Goal: Transaction & Acquisition: Purchase product/service

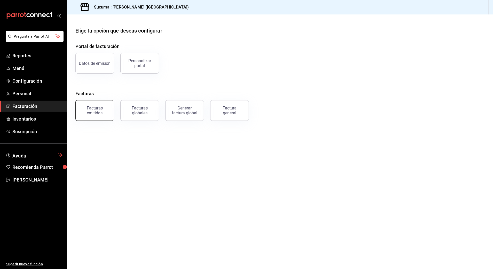
click at [104, 110] on div "Facturas emitidas" at bounding box center [95, 111] width 32 height 10
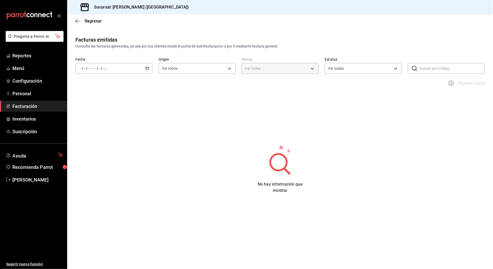
type input "97fc4076-38f4-4943-8ede-a1fde032a47c"
click at [121, 67] on div "/ / - / /" at bounding box center [113, 68] width 77 height 11
click at [101, 122] on li "Mes actual" at bounding box center [100, 119] width 48 height 12
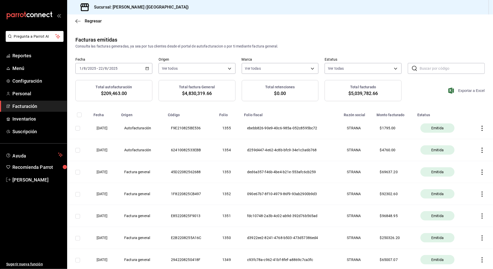
click at [457, 91] on span "Exportar a Excel" at bounding box center [466, 90] width 35 height 6
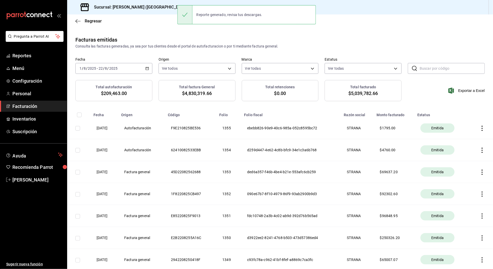
click at [290, 51] on div "Facturas emitidas Consulta las facturas generadas, ya sea por tus clientes desd…" at bounding box center [279, 58] width 425 height 44
click at [479, 126] on icon "button" at bounding box center [481, 128] width 5 height 5
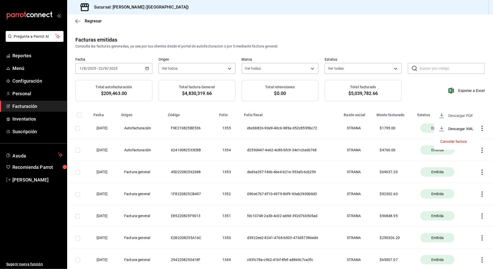
click at [451, 117] on div "Descargar PDF" at bounding box center [460, 116] width 25 height 4
click at [25, 107] on span "Facturación" at bounding box center [37, 106] width 50 height 7
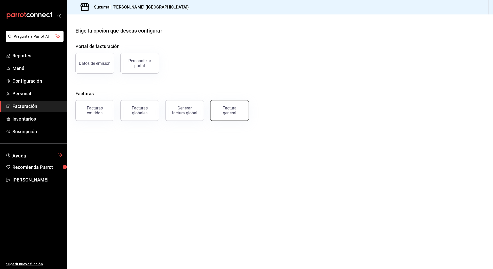
click at [220, 107] on div "Factura general" at bounding box center [229, 111] width 26 height 10
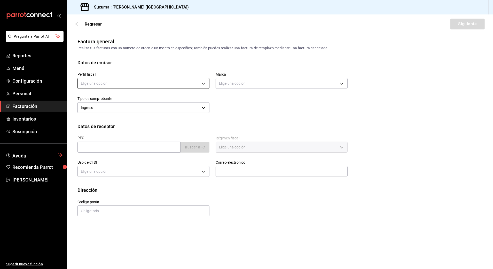
click at [133, 83] on body "Pregunta a Parrot AI Reportes Menú Configuración Personal Facturación Inventari…" at bounding box center [246, 134] width 493 height 269
click at [104, 111] on li "STRANA" at bounding box center [143, 110] width 131 height 10
type input "388baf41-a161-4082-91d8-8e4fee6b806d"
type input "97fc4076-38f4-4943-8ede-a1fde032a47c"
click at [109, 149] on input "text" at bounding box center [128, 147] width 103 height 11
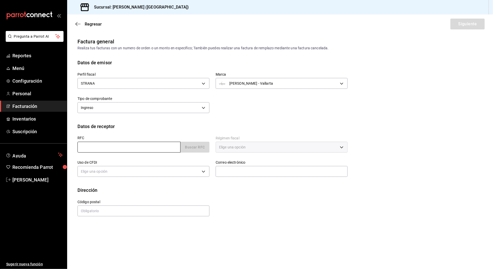
type input "XAXX010101000"
type input "48333"
type input "616"
type input "S01"
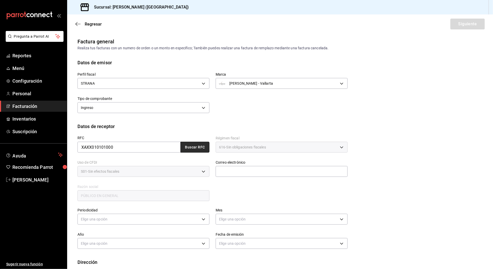
click at [192, 147] on button "Buscar RFC" at bounding box center [194, 147] width 29 height 11
type input "[EMAIL_ADDRESS][DOMAIN_NAME]"
click at [154, 220] on body "Pregunta a Parrot AI Reportes Menú Configuración Personal Facturación Inventari…" at bounding box center [246, 134] width 493 height 269
click at [95, 237] on li "Diario" at bounding box center [143, 235] width 130 height 9
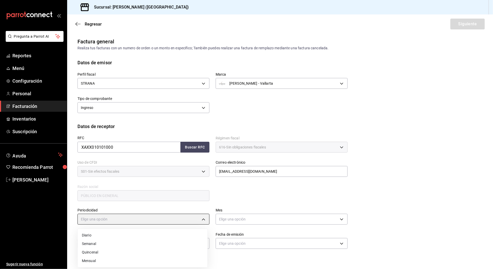
type input "DAILY"
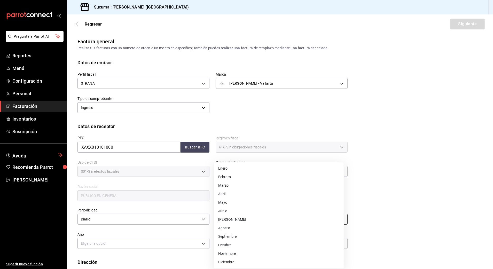
click at [246, 220] on body "Pregunta a Parrot AI Reportes Menú Configuración Personal Facturación Inventari…" at bounding box center [246, 134] width 493 height 269
click at [228, 225] on li "Agosto" at bounding box center [279, 228] width 130 height 9
type input "8"
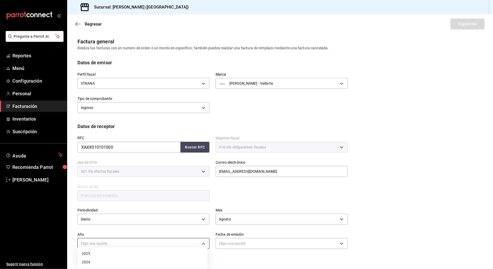
click at [112, 246] on body "Pregunta a Parrot AI Reportes Menú Configuración Personal Facturación Inventari…" at bounding box center [246, 134] width 493 height 269
click at [100, 252] on li "2025" at bounding box center [143, 253] width 130 height 9
type input "2025"
click at [249, 243] on body "Pregunta a Parrot AI Reportes Menú Configuración Personal Facturación Inventari…" at bounding box center [246, 134] width 493 height 269
click at [234, 254] on li "Hoy" at bounding box center [279, 253] width 130 height 9
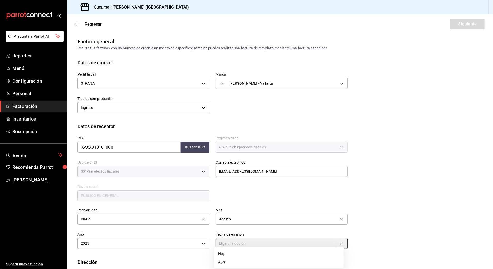
type input "[DATE]"
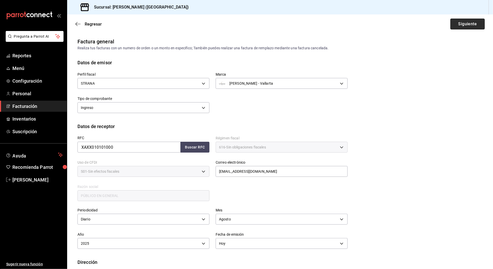
click at [463, 25] on button "Siguiente" at bounding box center [467, 24] width 34 height 11
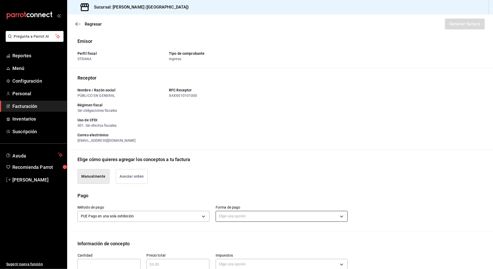
click at [244, 216] on body "Pregunta a Parrot AI Reportes Menú Configuración Personal Facturación Inventari…" at bounding box center [246, 134] width 493 height 269
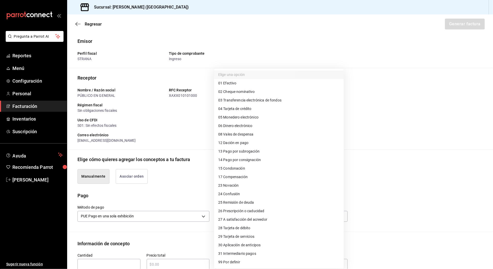
click at [243, 110] on span "04 Tarjeta de crédito" at bounding box center [234, 108] width 33 height 5
type input "04"
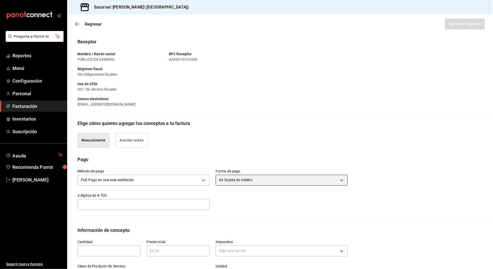
scroll to position [69, 0]
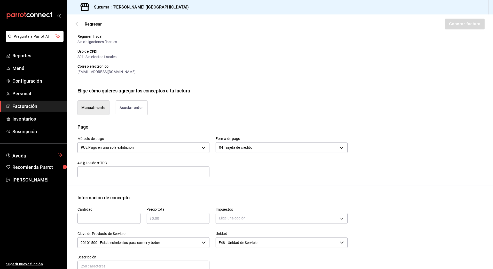
click at [118, 218] on input "text" at bounding box center [108, 218] width 63 height 6
type input "1"
type input "$76875.70"
click at [253, 223] on body "Pregunta a Parrot AI Reportes Menú Configuración Personal Facturación Inventari…" at bounding box center [246, 134] width 493 height 269
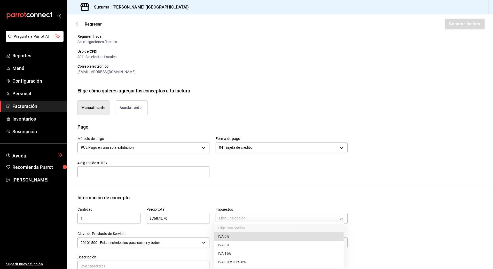
click at [234, 253] on li "IVA 16%" at bounding box center [279, 253] width 130 height 9
type input "IVA_16"
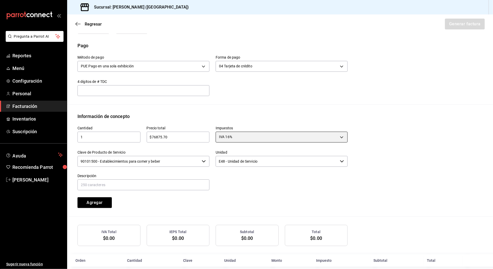
scroll to position [158, 0]
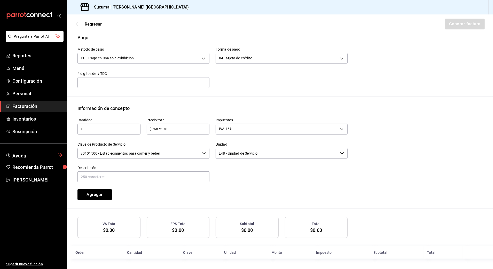
click at [167, 154] on input "90101500 - Establecimientos para comer y beber" at bounding box center [138, 153] width 122 height 11
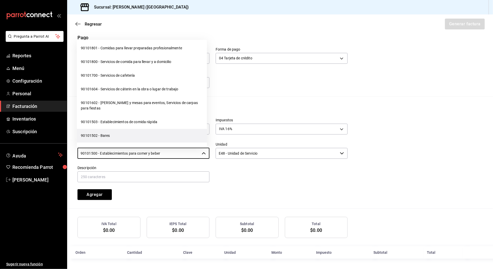
scroll to position [69, 0]
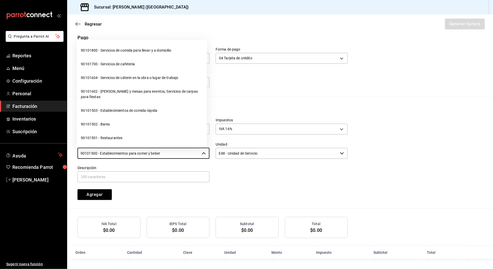
click at [119, 135] on li "90101501 - Restaurantes" at bounding box center [142, 138] width 130 height 14
type input "90101501 - Restaurantes"
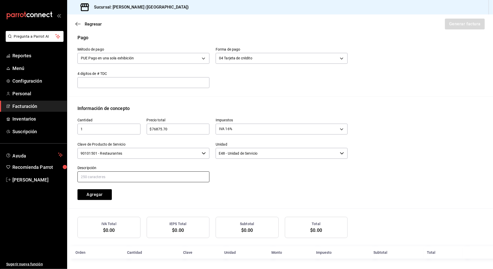
click at [117, 174] on input "text" at bounding box center [143, 176] width 132 height 11
paste input "4 de vaso whisky timeless 4 de vaso highball timeless"
type input "4"
drag, startPoint x: 152, startPoint y: 179, endPoint x: 60, endPoint y: 178, distance: 92.4
click at [60, 178] on div "Pregunta a Parrot AI Reportes Menú Configuración Personal Facturación Inventari…" at bounding box center [246, 134] width 493 height 269
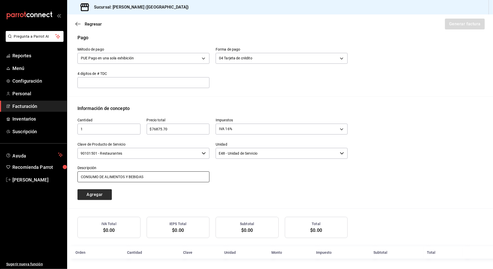
type input "CONSUMO DE ALIMENTOS Y BEBIDAS"
click at [100, 195] on button "Agregar" at bounding box center [94, 194] width 34 height 11
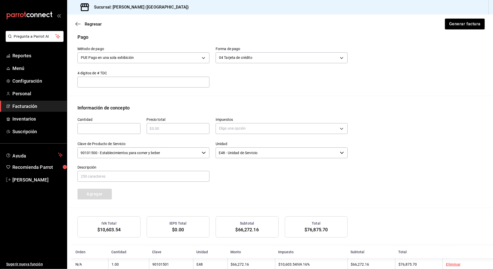
click at [99, 129] on input "text" at bounding box center [108, 128] width 63 height 6
type input "1"
type input "$39561"
click at [290, 128] on body "Pregunta a Parrot AI Reportes Menú Configuración Personal Facturación Inventari…" at bounding box center [246, 134] width 493 height 269
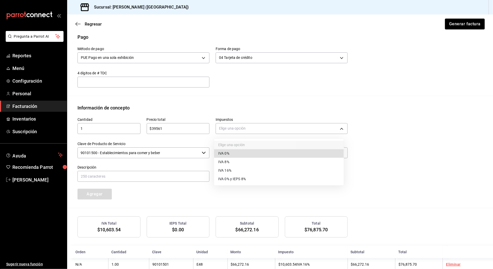
click at [232, 152] on li "IVA 0%" at bounding box center [279, 153] width 130 height 9
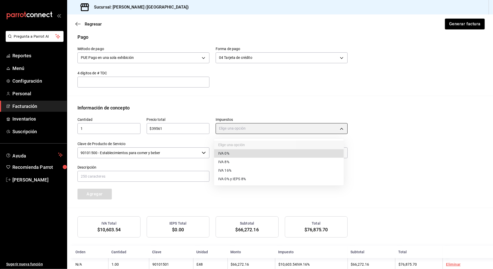
type input "IVA_0"
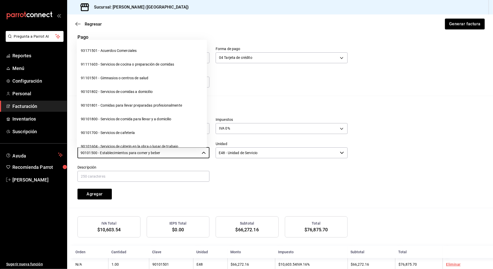
drag, startPoint x: 182, startPoint y: 153, endPoint x: -2, endPoint y: 153, distance: 183.7
click at [0, 153] on html "Pregunta a Parrot AI Reportes Menú Configuración Personal Facturación Inventari…" at bounding box center [246, 134] width 493 height 269
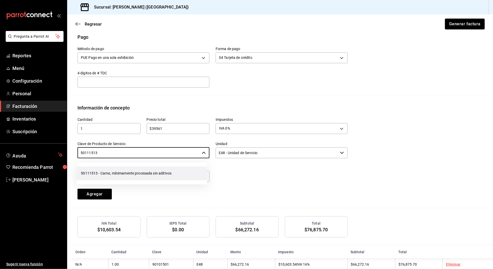
click at [111, 173] on li "50111513 - Carne, mínimamente procesada sin aditivos" at bounding box center [142, 173] width 130 height 14
type input "50111513 - Carne, mínimamente procesada sin aditivos"
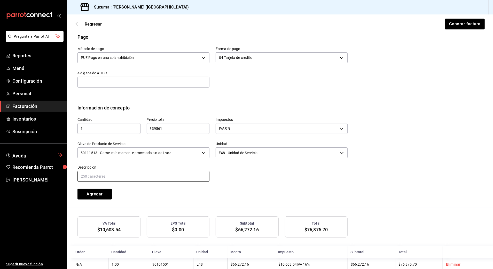
click at [88, 178] on input "text" at bounding box center [143, 176] width 132 height 11
paste input "CONSUMO DE ALIMENTOS Y BEBIDAS"
drag, startPoint x: 162, startPoint y: 180, endPoint x: 105, endPoint y: 172, distance: 57.8
click at [105, 172] on input "CONSUMO DE ALIMENTOS Y BEBIDAS" at bounding box center [143, 176] width 132 height 11
type input "CONSUMO [PERSON_NAME]"
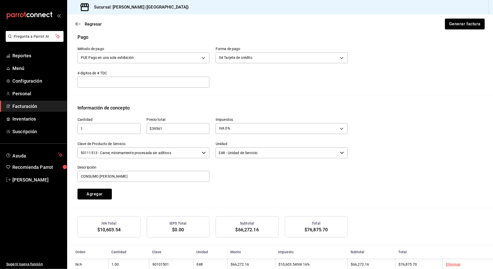
drag, startPoint x: 103, startPoint y: 195, endPoint x: 163, endPoint y: 190, distance: 59.8
click at [104, 195] on button "Agregar" at bounding box center [94, 194] width 34 height 11
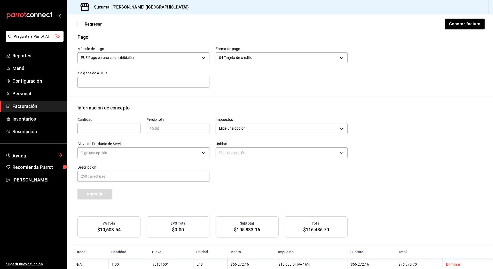
type input "90101500 - Establecimientos para comer y beber"
type input "E48 - Unidad de Servicio"
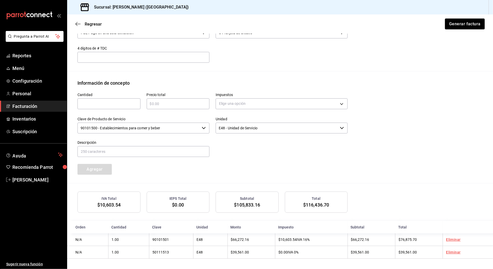
scroll to position [185, 0]
click at [455, 23] on button "Generar factura" at bounding box center [464, 24] width 40 height 11
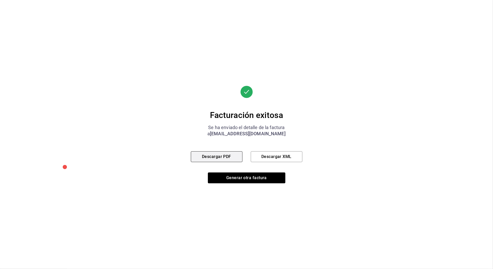
click at [225, 153] on button "Descargar PDF" at bounding box center [217, 156] width 52 height 11
click at [255, 178] on button "Generar otra factura" at bounding box center [246, 177] width 77 height 11
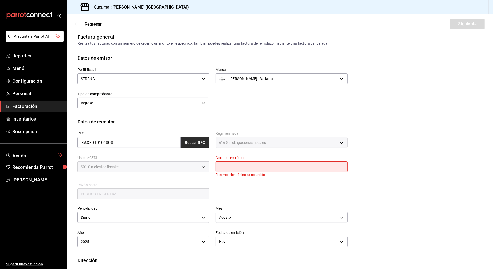
click at [197, 139] on button "Buscar RFC" at bounding box center [194, 142] width 29 height 11
type input "[EMAIL_ADDRESS][DOMAIN_NAME]"
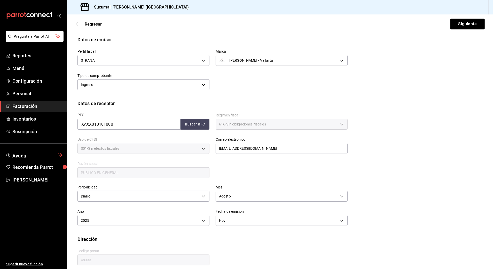
scroll to position [28, 0]
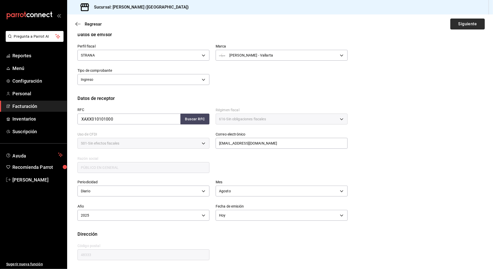
click at [460, 27] on button "Siguiente" at bounding box center [467, 24] width 34 height 11
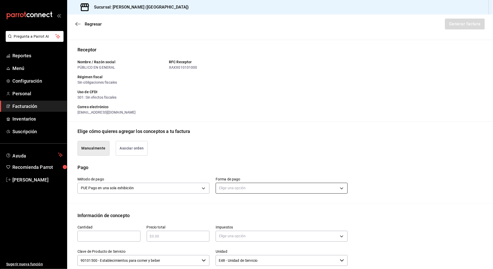
click at [240, 190] on body "Pregunta a Parrot AI Reportes Menú Configuración Personal Facturación Inventari…" at bounding box center [246, 134] width 493 height 269
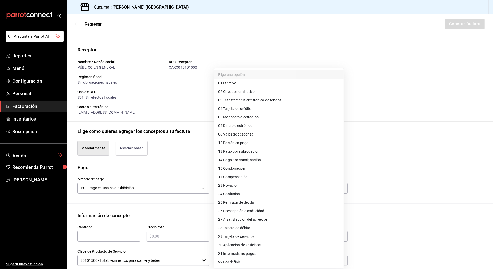
click at [249, 228] on span "28 Tarjeta de débito" at bounding box center [234, 227] width 32 height 5
type input "28"
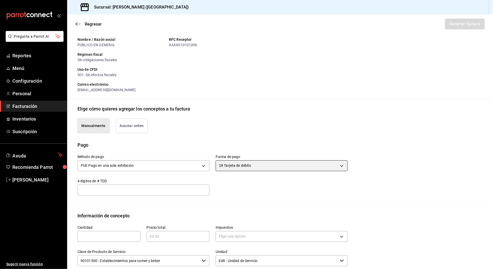
scroll to position [62, 0]
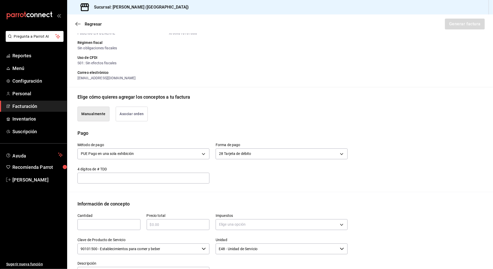
click at [113, 228] on div "​" at bounding box center [108, 224] width 63 height 11
type input "1"
type input "$76875.70"
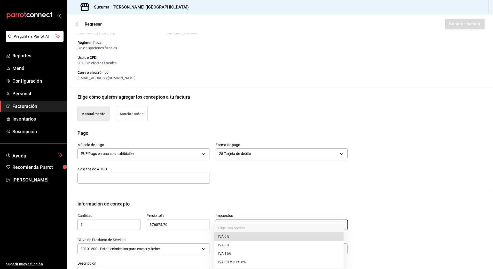
click at [243, 222] on body "Pregunta a Parrot AI Reportes Menú Configuración Personal Facturación Inventari…" at bounding box center [246, 134] width 493 height 269
click at [236, 254] on li "IVA 16%" at bounding box center [279, 253] width 130 height 9
type input "IVA_16"
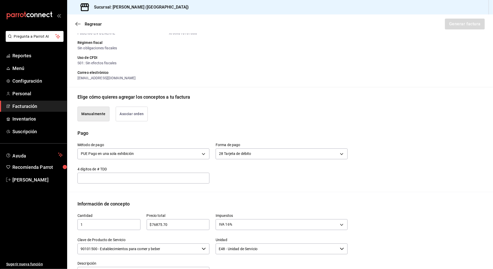
click at [170, 251] on input "90101500 - Establecimientos para comer y beber" at bounding box center [138, 248] width 122 height 11
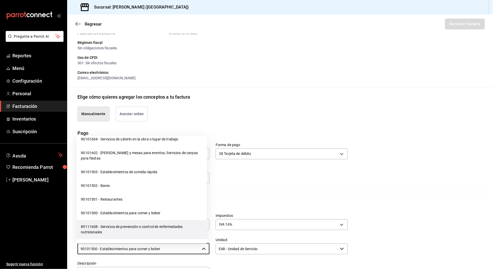
scroll to position [138, 0]
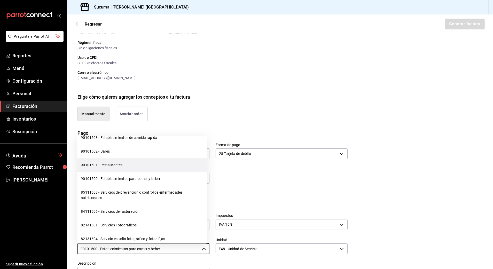
click at [115, 167] on li "90101501 - Restaurantes" at bounding box center [142, 165] width 130 height 14
type input "90101501 - Restaurantes"
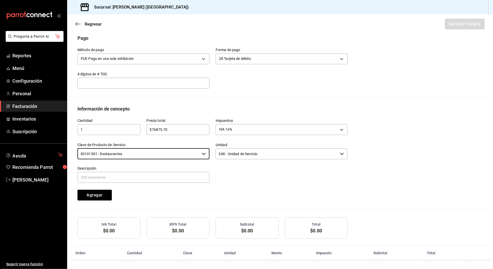
scroll to position [158, 0]
click at [116, 175] on input "text" at bounding box center [143, 176] width 132 height 11
paste input "CONSUMO DE ALIMENTOS Y BEBIDAS"
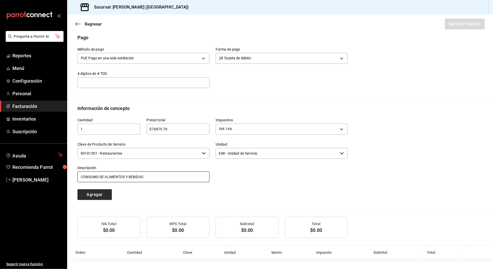
type input "CONSUMO DE ALIMENTOS Y BEBIDAS"
click at [102, 194] on button "Agregar" at bounding box center [94, 194] width 34 height 11
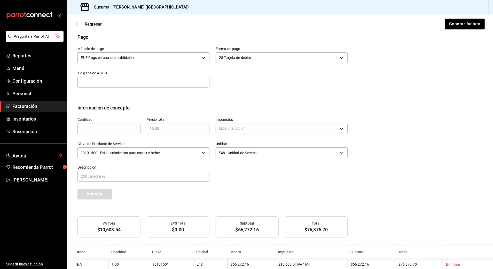
click at [120, 126] on input "text" at bounding box center [108, 128] width 63 height 6
type input "1"
type input "$39561"
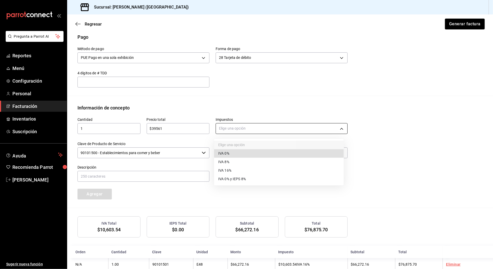
click at [251, 125] on body "Pregunta a Parrot AI Reportes Menú Configuración Personal Facturación Inventari…" at bounding box center [246, 134] width 493 height 269
click at [227, 154] on span "IVA 0%" at bounding box center [223, 153] width 11 height 5
type input "IVA_0"
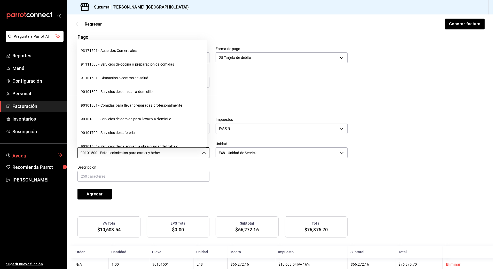
drag, startPoint x: 173, startPoint y: 154, endPoint x: 7, endPoint y: 151, distance: 165.4
click at [11, 153] on div "Pregunta a Parrot AI Reportes Menú Configuración Personal Facturación Inventari…" at bounding box center [246, 134] width 493 height 269
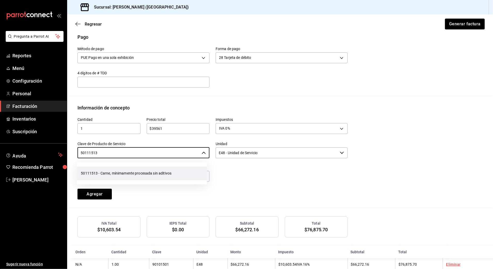
click at [109, 172] on li "50111513 - Carne, mínimamente procesada sin aditivos" at bounding box center [142, 173] width 130 height 14
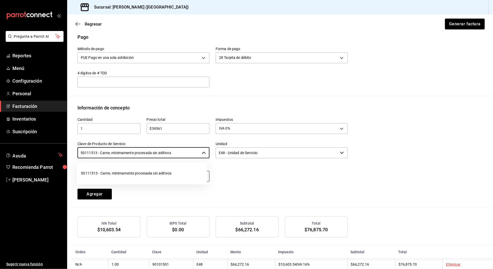
type input "50111513 - Carne, mínimamente procesada sin aditivos"
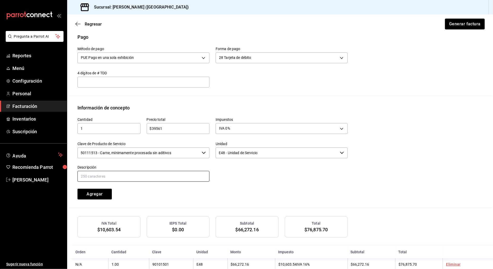
click at [109, 172] on input "text" at bounding box center [143, 176] width 132 height 11
paste input "CONSUMO DE ALIMENTOS Y BEBIDAS"
drag, startPoint x: 149, startPoint y: 177, endPoint x: 106, endPoint y: 175, distance: 43.6
click at [106, 175] on input "CONSUMO DE ALIMENTOS Y BEBIDAS" at bounding box center [143, 176] width 132 height 11
type input "CONSUMO [PERSON_NAME]"
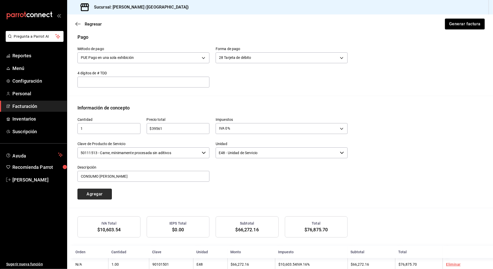
click at [105, 194] on button "Agregar" at bounding box center [94, 194] width 34 height 11
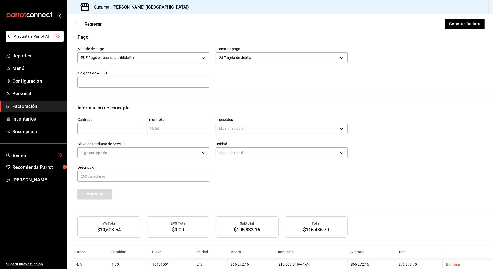
type input "90101500 - Establecimientos para comer y beber"
type input "E48 - Unidad de Servicio"
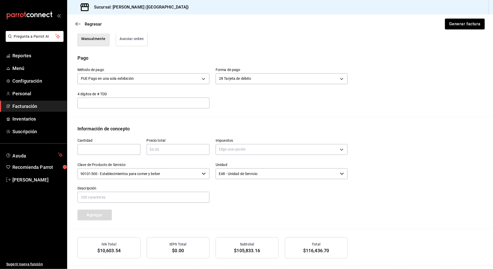
scroll to position [185, 0]
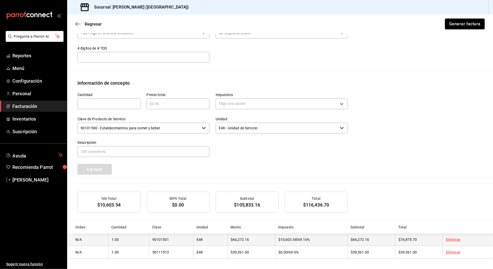
click at [447, 239] on link "Eliminar" at bounding box center [453, 239] width 14 height 4
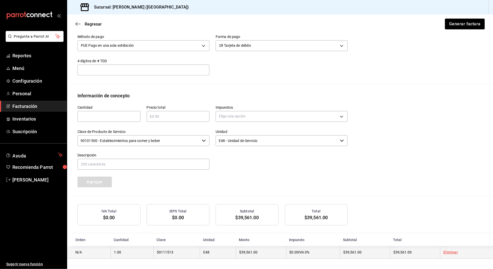
click at [445, 253] on link "Eliminar" at bounding box center [450, 252] width 14 height 4
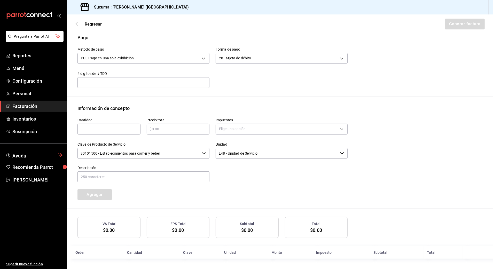
scroll to position [158, 0]
click at [123, 127] on input "text" at bounding box center [108, 129] width 63 height 6
type input "1"
type input "$9274.75"
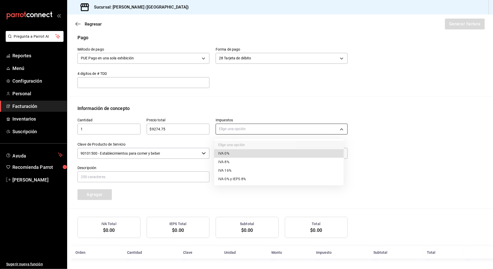
click at [244, 130] on body "Pregunta a Parrot AI Reportes Menú Configuración Personal Facturación Inventari…" at bounding box center [246, 134] width 493 height 269
click at [233, 170] on li "IVA 16%" at bounding box center [279, 170] width 130 height 9
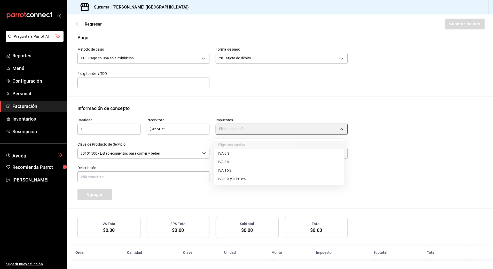
type input "IVA_16"
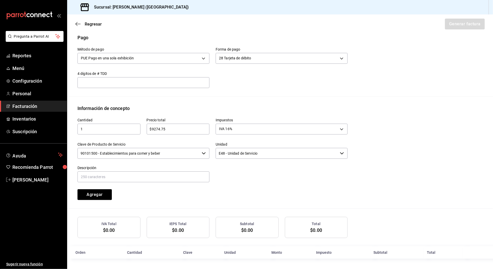
click at [167, 155] on input "90101500 - Establecimientos para comer y beber" at bounding box center [138, 153] width 122 height 11
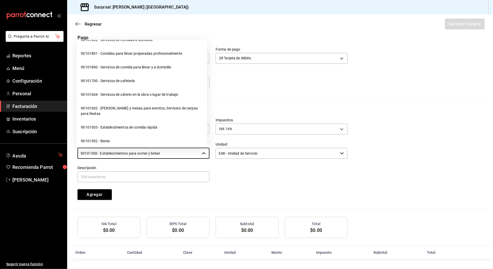
scroll to position [69, 0]
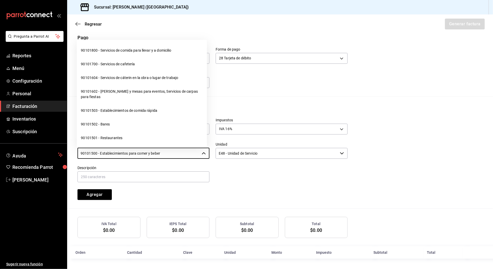
click at [114, 134] on li "90101501 - Restaurantes" at bounding box center [142, 138] width 130 height 14
type input "90101501 - Restaurantes"
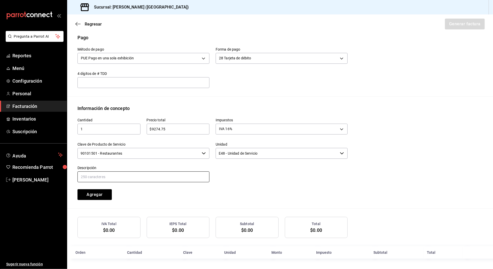
click at [110, 174] on input "text" at bounding box center [143, 176] width 132 height 11
paste input "CONSUMO DE ALIMENTOS Y BEBIDAS"
type input "CONSUMO DE ALIMENTOS Y BEBIDAS"
click at [100, 194] on button "Agregar" at bounding box center [94, 194] width 34 height 11
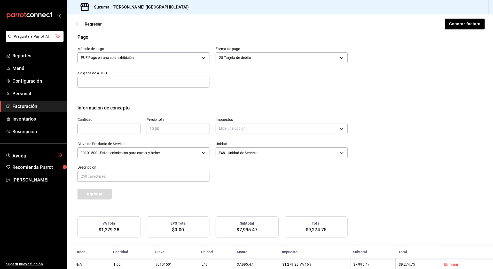
click at [106, 130] on input "text" at bounding box center [108, 128] width 63 height 6
type input "1"
type input "$5469"
click at [249, 129] on body "Pregunta a Parrot AI Reportes Menú Configuración Personal Facturación Inventari…" at bounding box center [246, 134] width 493 height 269
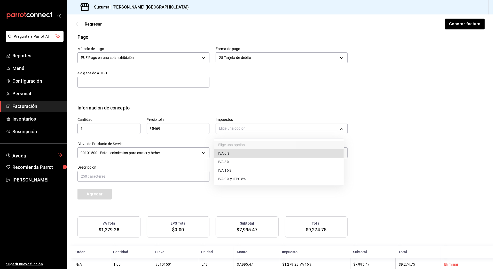
click at [235, 153] on li "IVA 0%" at bounding box center [279, 153] width 130 height 9
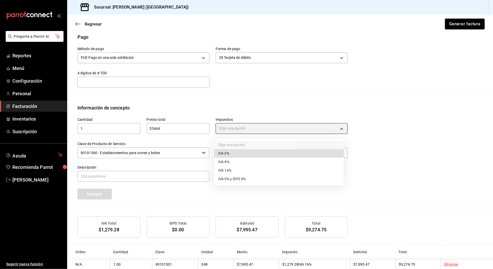
type input "IVA_0"
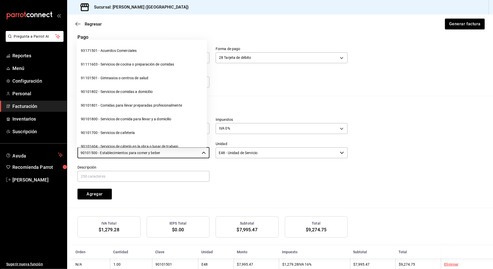
drag, startPoint x: 189, startPoint y: 153, endPoint x: -1, endPoint y: 153, distance: 189.9
click at [0, 153] on html "Pregunta a Parrot AI Reportes Menú Configuración Personal Facturación Inventari…" at bounding box center [246, 134] width 493 height 269
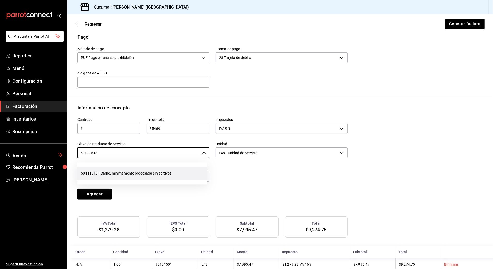
click at [154, 175] on li "50111513 - Carne, mínimamente procesada sin aditivos" at bounding box center [142, 173] width 130 height 14
type input "50111513 - Carne, mínimamente procesada sin aditivos"
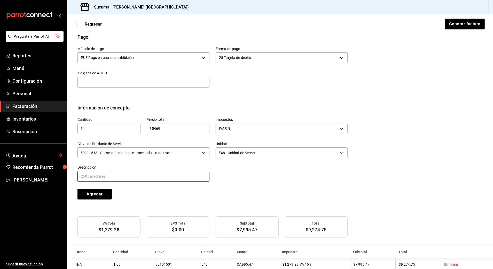
click at [143, 174] on input "text" at bounding box center [143, 176] width 132 height 11
paste input "CONSUMO DE ALIMENTOS Y BEBIDAS"
drag, startPoint x: 160, startPoint y: 176, endPoint x: 106, endPoint y: 174, distance: 54.5
click at [106, 174] on input "CONSUMO DE ALIMENTOS Y BEBIDAS" at bounding box center [143, 176] width 132 height 11
type input "CONSUMO [PERSON_NAME]"
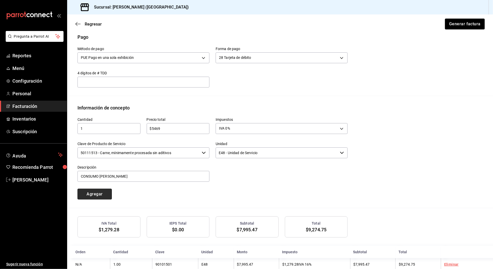
click at [103, 191] on button "Agregar" at bounding box center [94, 194] width 34 height 11
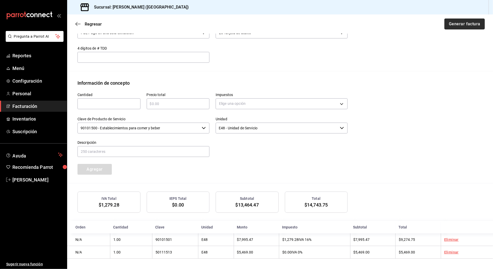
click at [457, 26] on button "Generar factura" at bounding box center [464, 24] width 40 height 11
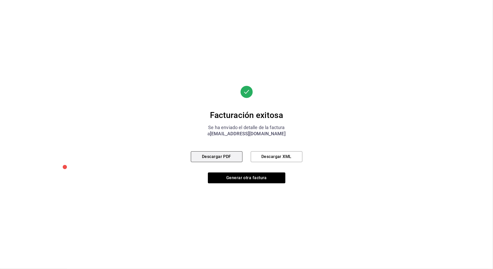
click at [225, 157] on button "Descargar PDF" at bounding box center [217, 156] width 52 height 11
click at [256, 179] on button "Generar otra factura" at bounding box center [246, 177] width 77 height 11
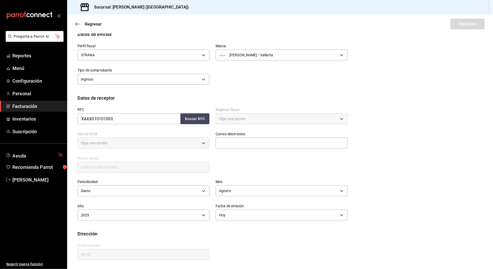
type input "616"
type input "S01"
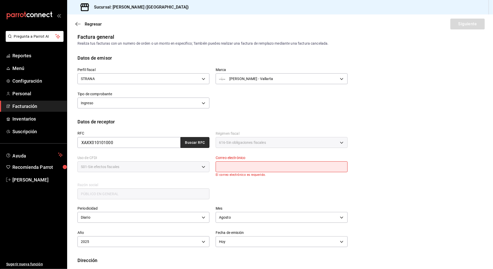
click at [198, 142] on button "Buscar RFC" at bounding box center [194, 142] width 29 height 11
type input "[EMAIL_ADDRESS][DOMAIN_NAME]"
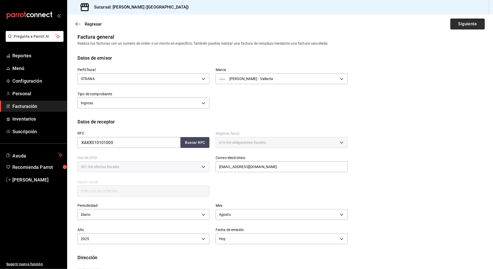
click at [460, 24] on button "Siguiente" at bounding box center [467, 24] width 34 height 11
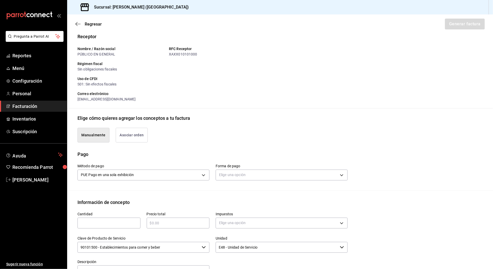
scroll to position [108, 0]
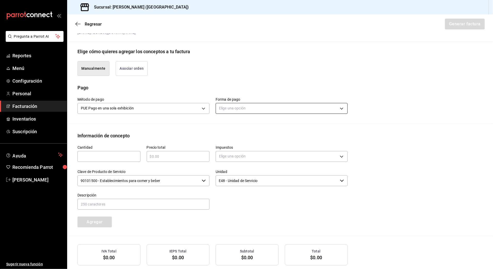
click at [251, 110] on body "Pregunta a Parrot AI Reportes Menú Configuración Personal Facturación Inventari…" at bounding box center [246, 134] width 493 height 269
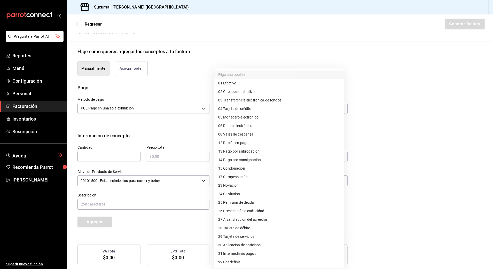
click at [245, 109] on span "04 Tarjeta de crédito" at bounding box center [234, 108] width 33 height 5
type input "04"
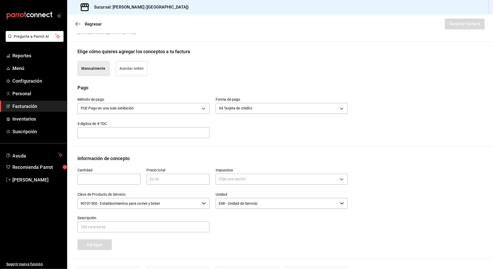
click at [95, 180] on input "text" at bounding box center [108, 179] width 63 height 6
type input "1"
type input "$37749.10"
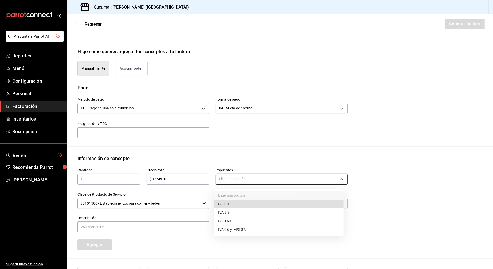
click at [242, 174] on body "Pregunta a Parrot AI Reportes Menú Configuración Personal Facturación Inventari…" at bounding box center [246, 134] width 493 height 269
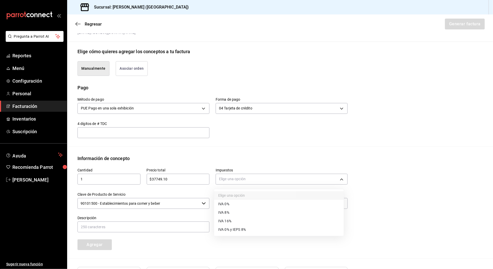
click at [231, 222] on span "IVA 16%" at bounding box center [224, 220] width 13 height 5
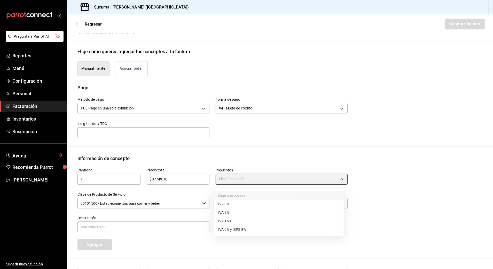
type input "IVA_16"
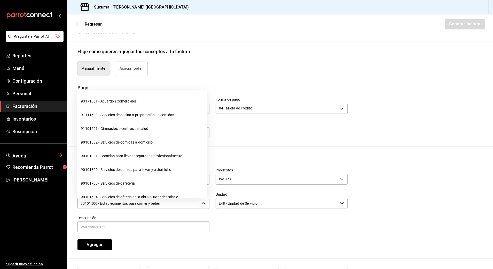
click at [171, 205] on input "90101500 - Establecimientos para comer y beber" at bounding box center [138, 203] width 122 height 11
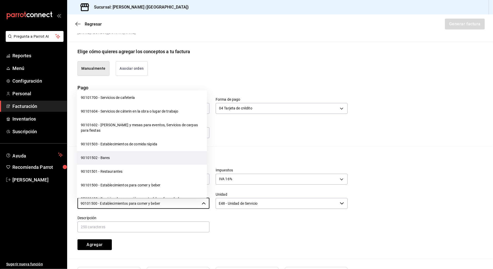
scroll to position [103, 0]
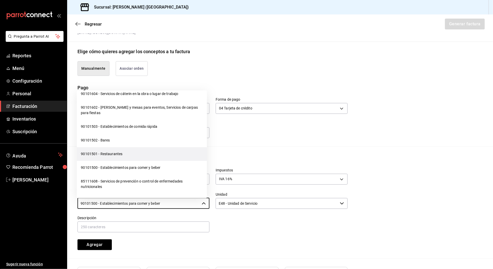
click at [117, 152] on li "90101501 - Restaurantes" at bounding box center [142, 154] width 130 height 14
type input "90101501 - Restaurantes"
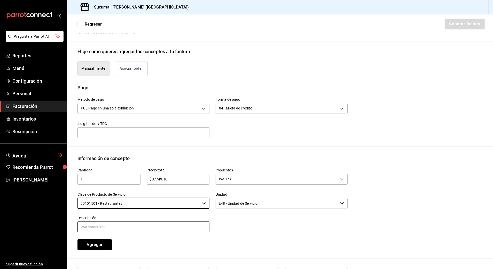
click at [124, 226] on input "text" at bounding box center [143, 226] width 132 height 11
paste input "CONSUMO DE ALIMENTOS Y BEBIDAS"
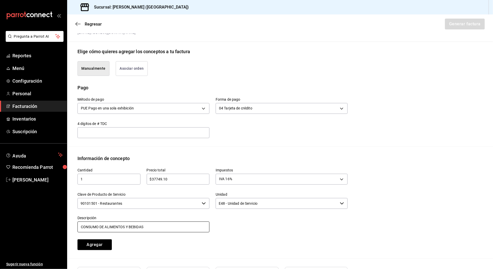
type input "CONSUMO DE ALIMENTOS Y BEBIDAS"
click at [104, 243] on button "Agregar" at bounding box center [94, 244] width 34 height 11
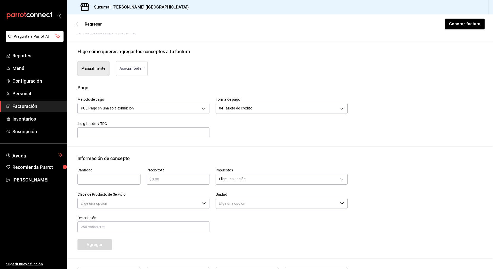
type input "90101500 - Establecimientos para comer y beber"
type input "E48 - Unidad de Servicio"
click at [108, 178] on input "text" at bounding box center [108, 179] width 63 height 6
type input "1"
type input "$16295"
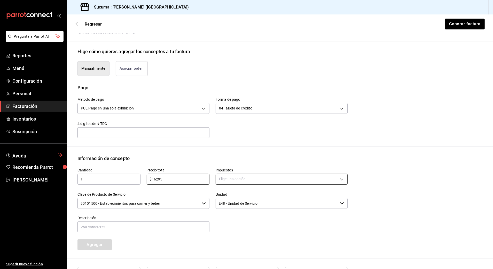
click at [230, 177] on body "Pregunta a Parrot AI Reportes Menú Configuración Personal Facturación Inventari…" at bounding box center [246, 134] width 493 height 269
click at [235, 203] on li "IVA 0%" at bounding box center [279, 204] width 130 height 9
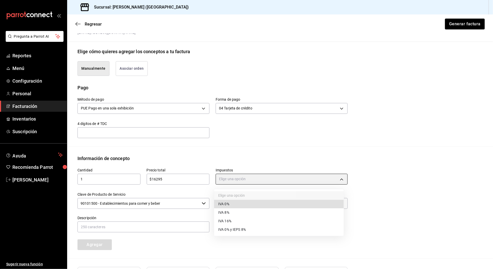
type input "IVA_0"
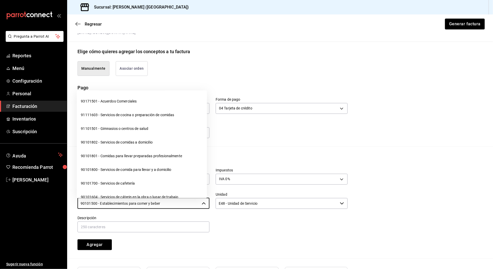
drag, startPoint x: 152, startPoint y: 206, endPoint x: 19, endPoint y: 206, distance: 133.1
click at [19, 206] on div "Pregunta a Parrot AI Reportes Menú Configuración Personal Facturación Inventari…" at bounding box center [246, 134] width 493 height 269
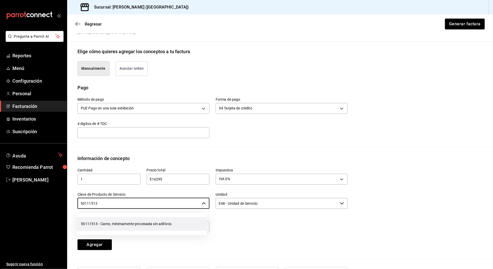
click at [88, 224] on li "50111513 - Carne, mínimamente procesada sin aditivos" at bounding box center [142, 224] width 130 height 14
type input "50111513 - Carne, mínimamente procesada sin aditivos"
click at [105, 224] on input "text" at bounding box center [143, 226] width 132 height 11
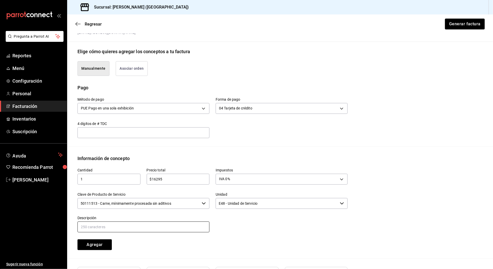
paste input "CONSUMO DE ALIMENTOS Y BEBIDAS"
drag, startPoint x: 166, startPoint y: 229, endPoint x: 106, endPoint y: 227, distance: 60.2
click at [106, 227] on input "CONSUMO DE ALIMENTOS Y BEBIDAS" at bounding box center [143, 226] width 132 height 11
type input "CONSUMO [PERSON_NAME]"
click at [104, 245] on button "Agregar" at bounding box center [94, 244] width 34 height 11
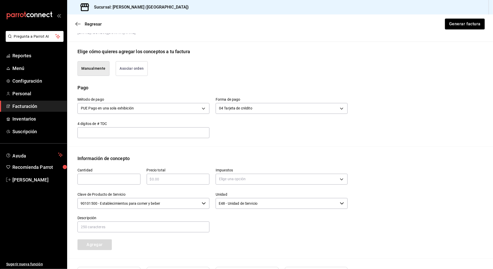
click at [286, 231] on div at bounding box center [278, 221] width 138 height 23
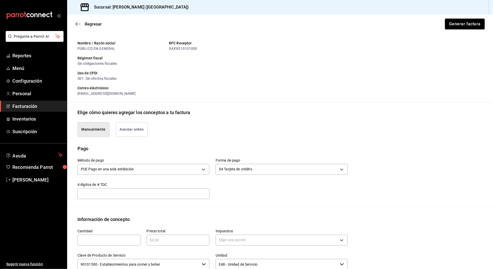
scroll to position [185, 0]
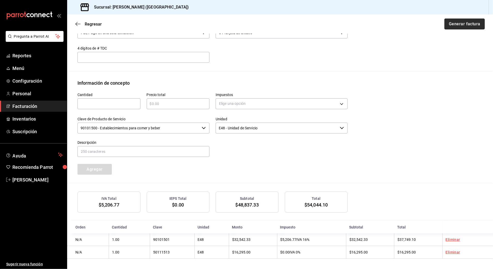
click at [462, 23] on button "Generar factura" at bounding box center [464, 24] width 40 height 11
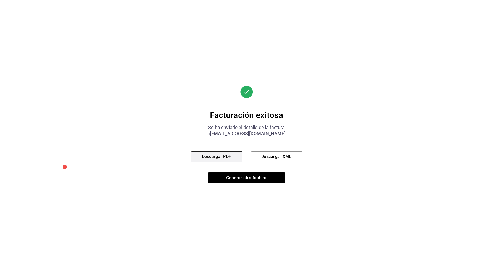
click at [218, 157] on button "Descargar PDF" at bounding box center [217, 156] width 52 height 11
click at [253, 181] on button "Generar otra factura" at bounding box center [246, 177] width 77 height 11
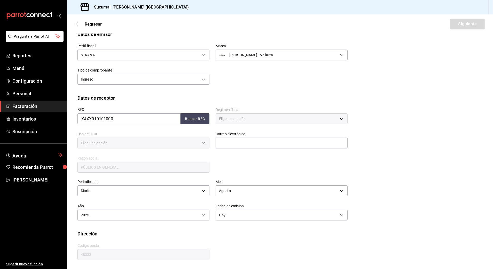
type input "616"
type input "S01"
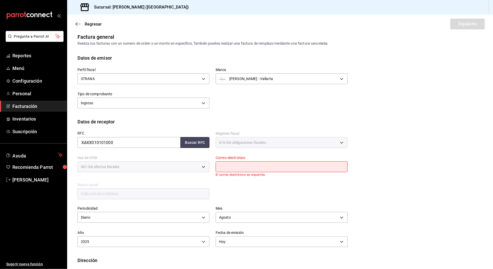
click at [185, 143] on button "Buscar RFC" at bounding box center [194, 142] width 29 height 11
type input "[EMAIL_ADDRESS][DOMAIN_NAME]"
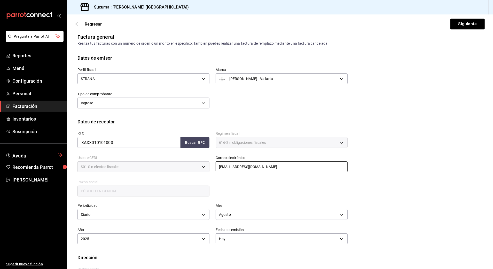
scroll to position [28, 0]
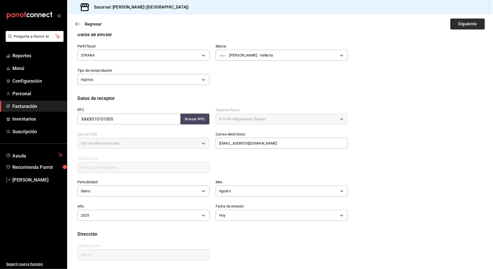
click at [455, 22] on button "Siguiente" at bounding box center [467, 24] width 34 height 11
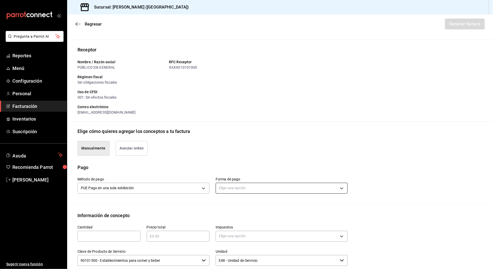
click at [237, 188] on body "Pregunta a Parrot AI Reportes Menú Configuración Personal Facturación Inventari…" at bounding box center [246, 134] width 493 height 269
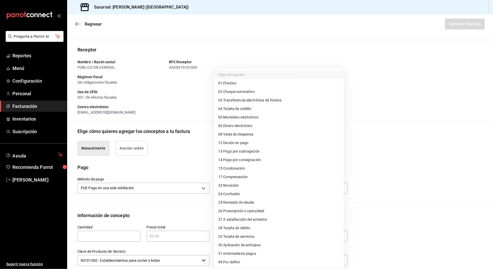
click at [251, 228] on li "28 Tarjeta de débito" at bounding box center [279, 228] width 130 height 9
type input "28"
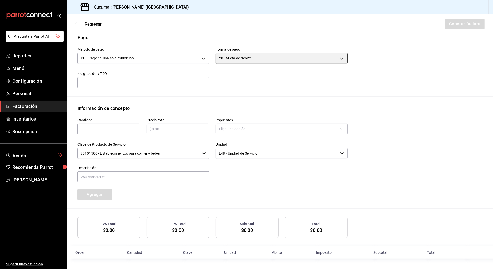
scroll to position [158, 0]
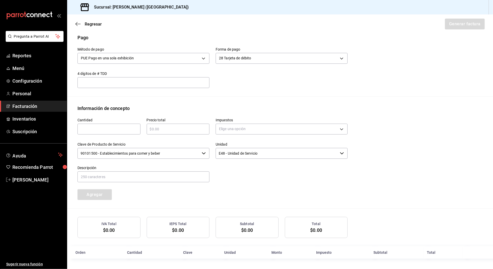
click at [112, 131] on input "text" at bounding box center [108, 129] width 63 height 6
type input "1"
type input "$5345.50"
click at [266, 128] on body "Pregunta a Parrot AI Reportes Menú Configuración Personal Facturación Inventari…" at bounding box center [246, 134] width 493 height 269
click at [248, 172] on li "IVA 16%" at bounding box center [279, 170] width 130 height 9
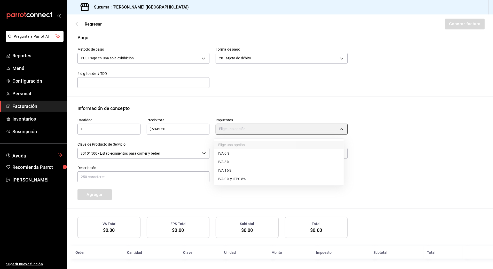
type input "IVA_16"
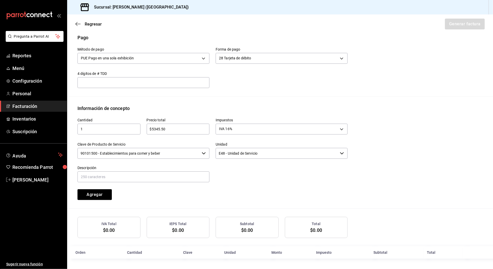
click at [161, 155] on input "90101500 - Establecimientos para comer y beber" at bounding box center [138, 153] width 122 height 11
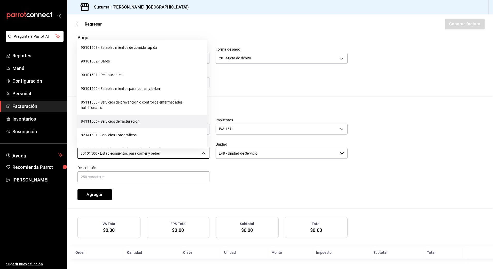
scroll to position [138, 0]
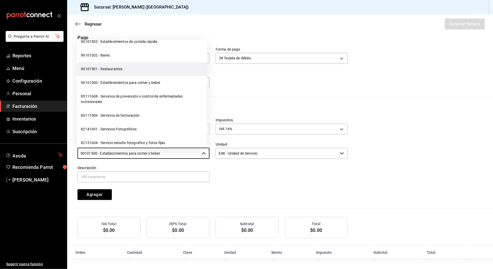
click at [119, 69] on li "90101501 - Restaurantes" at bounding box center [142, 69] width 130 height 14
type input "90101501 - Restaurantes"
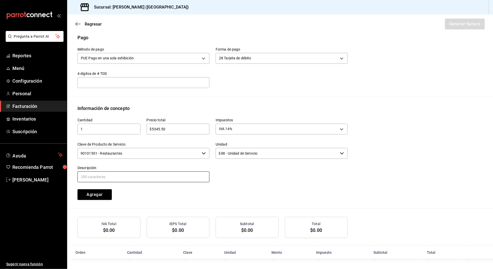
click at [150, 178] on input "text" at bounding box center [143, 176] width 132 height 11
paste input "CONSUMO DE ALIMENTOS Y BEBIDAS"
type input "CONSUMO DE ALIMENTOS Y BEBIDAS"
click at [109, 195] on button "Agregar" at bounding box center [94, 194] width 34 height 11
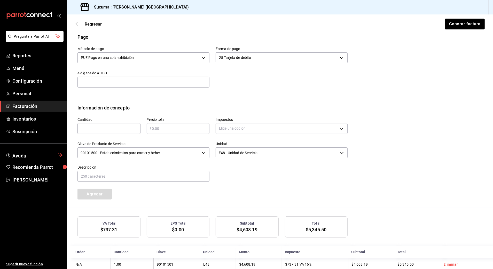
click at [111, 128] on input "text" at bounding box center [108, 128] width 63 height 6
type input "1"
type input "$3785"
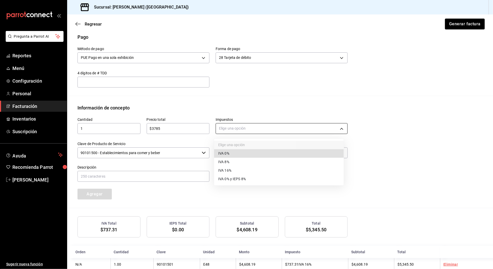
click at [255, 128] on body "Pregunta a Parrot AI Reportes Menú Configuración Personal Facturación Inventari…" at bounding box center [246, 134] width 493 height 269
click at [229, 150] on li "IVA 0%" at bounding box center [279, 153] width 130 height 9
type input "IVA_0"
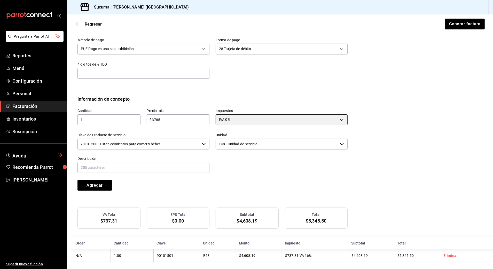
scroll to position [172, 0]
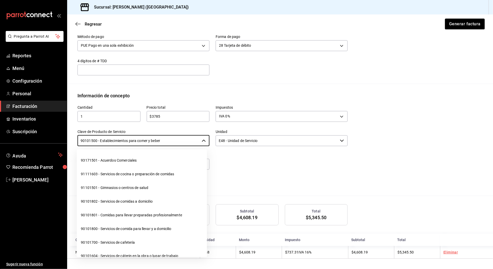
drag, startPoint x: 184, startPoint y: 142, endPoint x: 0, endPoint y: 141, distance: 184.2
click at [0, 141] on html "Pregunta a Parrot AI Reportes Menú Configuración Personal Facturación Inventari…" at bounding box center [246, 134] width 493 height 269
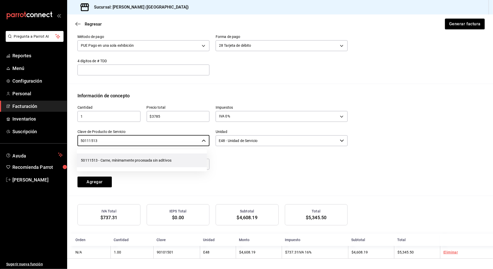
click at [104, 162] on li "50111513 - Carne, mínimamente procesada sin aditivos" at bounding box center [142, 161] width 130 height 14
type input "50111513 - Carne, mínimamente procesada sin aditivos"
click at [104, 164] on input "text" at bounding box center [143, 164] width 132 height 11
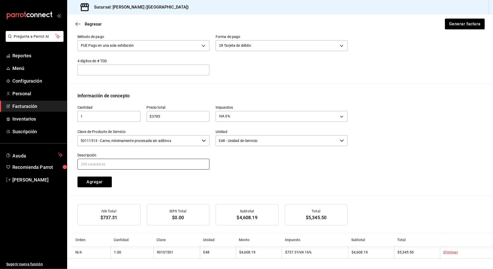
paste input "CONSUMO DE ALIMENTOS Y BEBIDAS"
drag, startPoint x: 150, startPoint y: 162, endPoint x: 105, endPoint y: 161, distance: 44.4
click at [105, 161] on input "CONSUMO DE ALIMENTOS Y BEBIDAS" at bounding box center [143, 164] width 132 height 11
type input "CONSUMO [PERSON_NAME]"
click at [91, 179] on button "Agregar" at bounding box center [94, 181] width 34 height 11
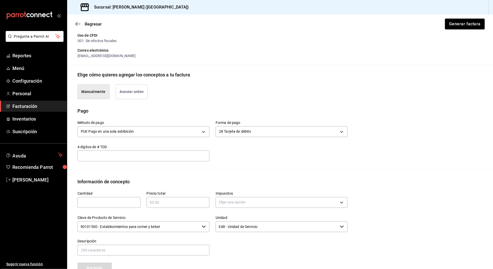
scroll to position [185, 0]
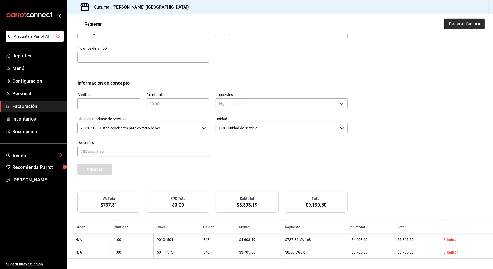
click at [459, 25] on button "Generar factura" at bounding box center [464, 24] width 40 height 11
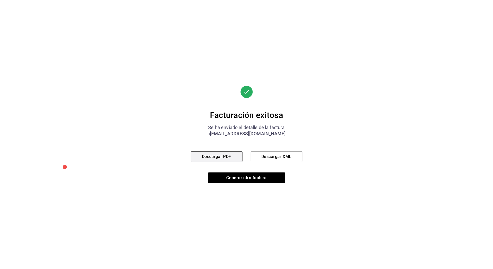
click at [227, 155] on button "Descargar PDF" at bounding box center [217, 156] width 52 height 11
click at [265, 178] on button "Generar otra factura" at bounding box center [246, 177] width 77 height 11
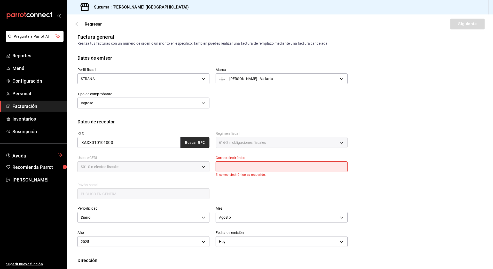
click at [200, 141] on button "Buscar RFC" at bounding box center [194, 142] width 29 height 11
type input "[EMAIL_ADDRESS][DOMAIN_NAME]"
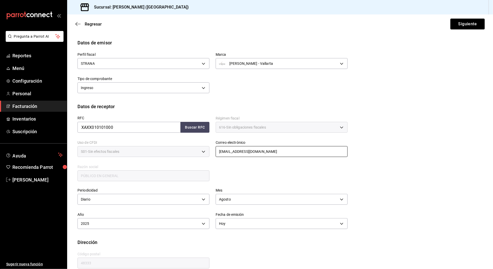
scroll to position [28, 0]
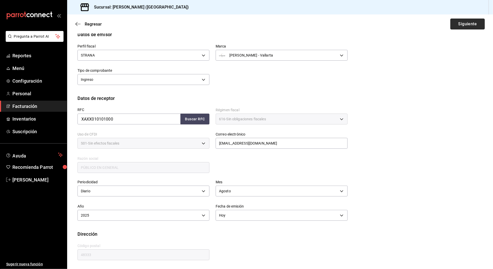
click at [469, 19] on button "Siguiente" at bounding box center [467, 24] width 34 height 11
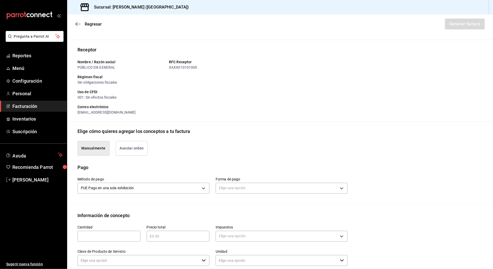
type input "90101500 - Establecimientos para comer y beber"
type input "E48 - Unidad de Servicio"
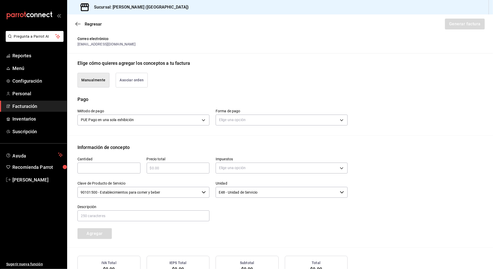
scroll to position [97, 0]
click at [259, 116] on body "Pregunta a Parrot AI Reportes Menú Configuración Personal Facturación Inventari…" at bounding box center [246, 134] width 493 height 269
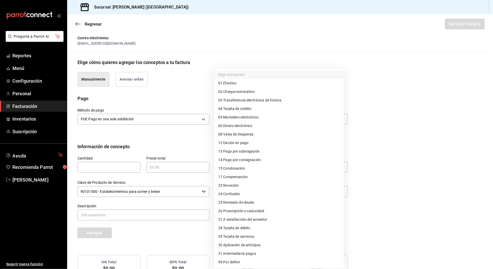
click at [242, 107] on span "04 Tarjeta de crédito" at bounding box center [234, 108] width 33 height 5
type input "04"
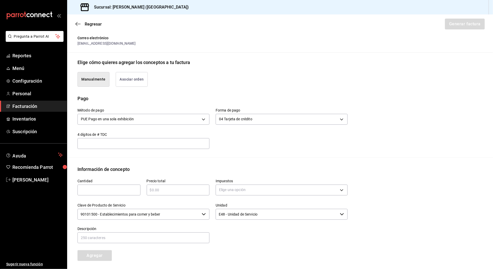
click at [124, 190] on input "text" at bounding box center [108, 190] width 63 height 6
type input "1"
type input "$78127.05"
click at [254, 190] on body "Pregunta a Parrot AI Reportes Menú Configuración Personal Facturación Inventari…" at bounding box center [246, 134] width 493 height 269
click at [236, 232] on li "IVA 16%" at bounding box center [279, 232] width 130 height 9
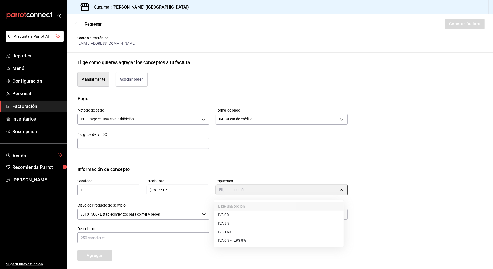
type input "IVA_16"
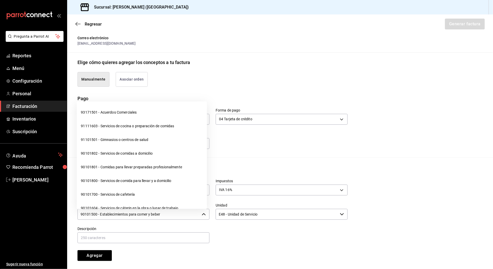
click at [147, 218] on input "90101500 - Establecimientos para comer y beber" at bounding box center [138, 214] width 122 height 11
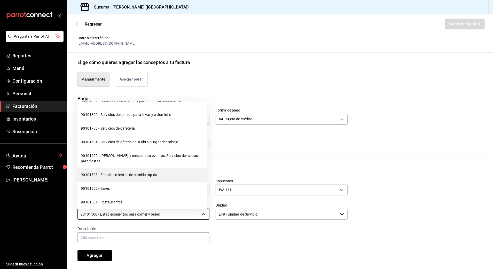
scroll to position [69, 0]
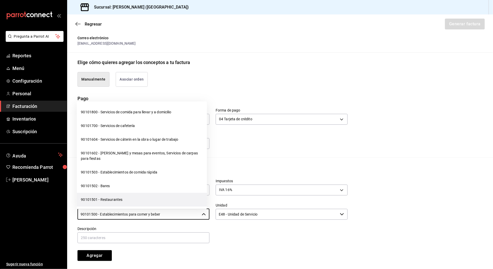
click at [105, 201] on li "90101501 - Restaurantes" at bounding box center [142, 200] width 130 height 14
type input "90101501 - Restaurantes"
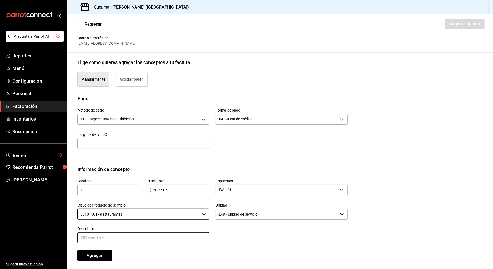
click at [114, 239] on input "text" at bounding box center [143, 237] width 132 height 11
paste input "CONSUMO DE ALIMENTOS Y BEBIDAS"
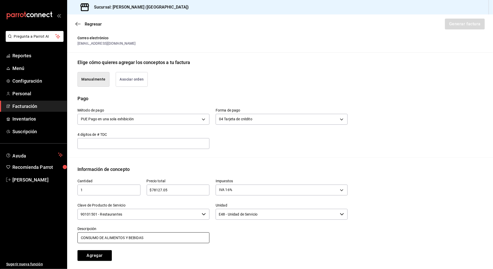
type input "CONSUMO DE ALIMENTOS Y BEBIDAS"
click at [100, 254] on button "Agregar" at bounding box center [94, 255] width 34 height 11
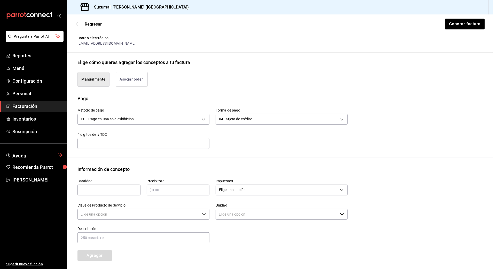
type input "90101500 - Establecimientos para comer y beber"
type input "E48 - Unidad de Servicio"
click at [105, 189] on input "text" at bounding box center [108, 190] width 63 height 6
type input "1"
type input "$40636"
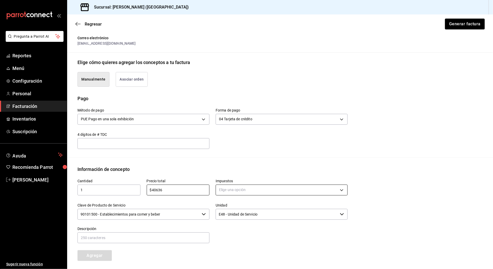
click at [268, 189] on body "Pregunta a Parrot AI Reportes Menú Configuración Personal Facturación Inventari…" at bounding box center [246, 134] width 493 height 269
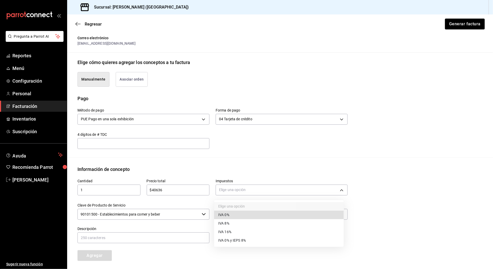
click at [241, 215] on li "IVA 0%" at bounding box center [279, 215] width 130 height 9
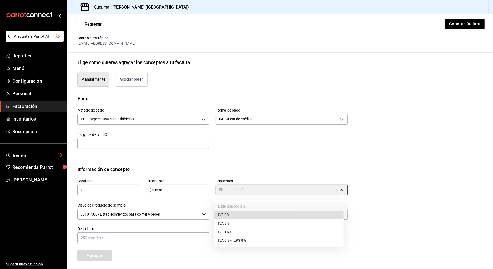
type input "IVA_0"
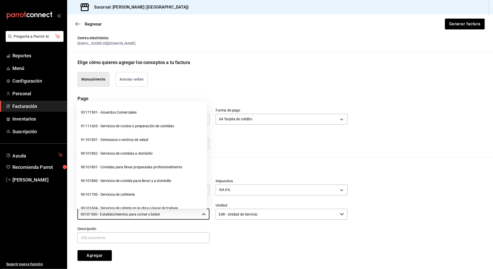
drag, startPoint x: 167, startPoint y: 216, endPoint x: 45, endPoint y: 217, distance: 122.6
click at [45, 217] on div "Pregunta a Parrot AI Reportes Menú Configuración Personal Facturación Inventari…" at bounding box center [246, 134] width 493 height 269
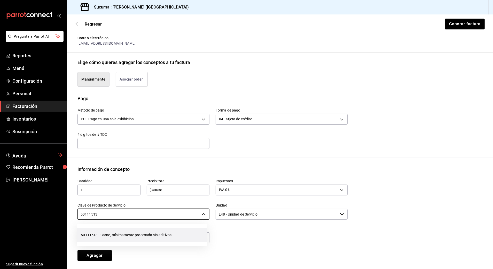
click at [119, 232] on li "50111513 - Carne, mínimamente procesada sin aditivos" at bounding box center [142, 235] width 130 height 14
type input "50111513 - Carne, mínimamente procesada sin aditivos"
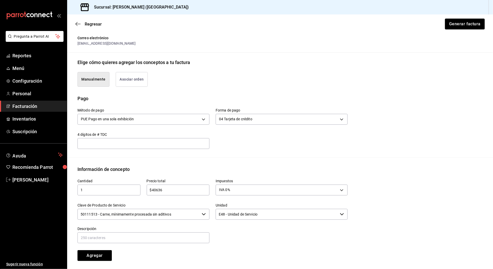
click at [117, 230] on label "Descripción" at bounding box center [143, 229] width 132 height 4
click at [109, 238] on input "text" at bounding box center [143, 237] width 132 height 11
paste input "CONSUMO DE ALIMENTOS Y BEBIDAS"
drag, startPoint x: 132, startPoint y: 239, endPoint x: 106, endPoint y: 238, distance: 26.3
click at [106, 238] on input "CONSUMO DE ALIMENTOS Y BEBIDAS" at bounding box center [143, 237] width 132 height 11
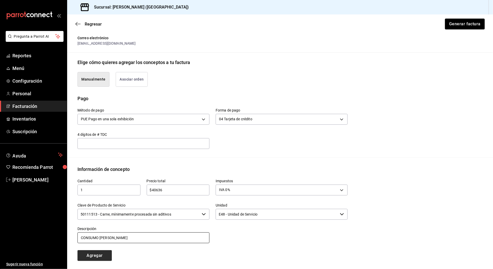
type input "CONSUMO [PERSON_NAME]"
click at [104, 255] on button "Agregar" at bounding box center [94, 255] width 34 height 11
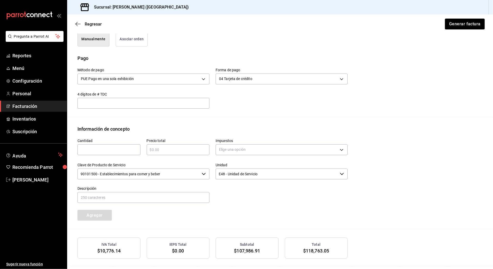
scroll to position [185, 0]
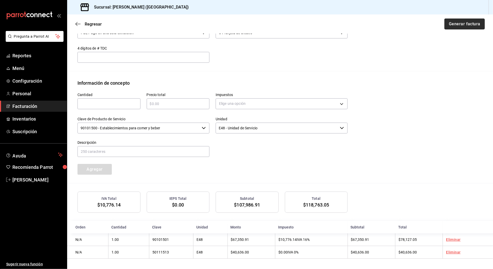
click at [450, 23] on button "Generar factura" at bounding box center [464, 24] width 40 height 11
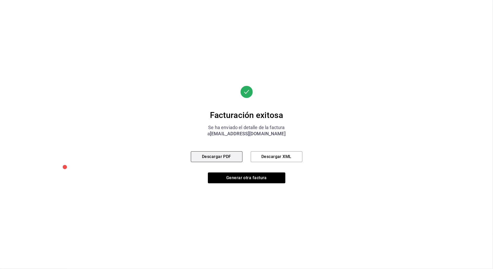
click at [215, 158] on button "Descargar PDF" at bounding box center [217, 156] width 52 height 11
click at [254, 178] on button "Generar otra factura" at bounding box center [246, 177] width 77 height 11
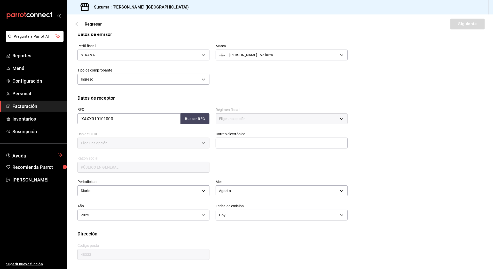
type input "616"
type input "S01"
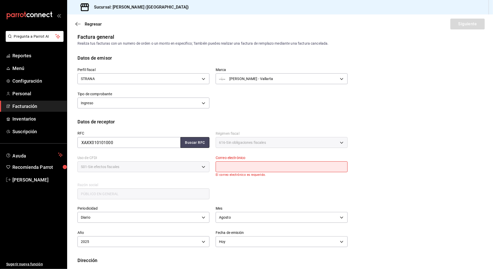
click at [198, 143] on button "Buscar RFC" at bounding box center [194, 142] width 29 height 11
type input "[EMAIL_ADDRESS][DOMAIN_NAME]"
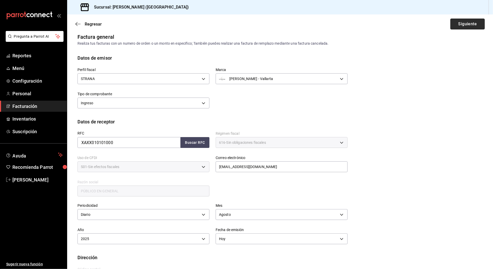
drag, startPoint x: 457, startPoint y: 28, endPoint x: 454, endPoint y: 25, distance: 3.9
click at [458, 28] on button "Siguiente" at bounding box center [467, 24] width 34 height 11
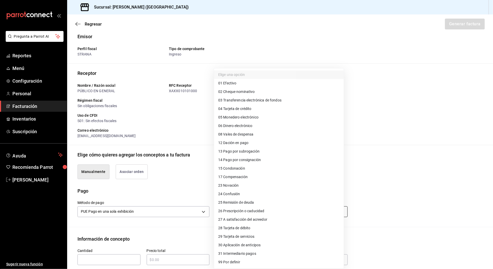
click at [230, 209] on body "Pregunta a Parrot AI Reportes Menú Configuración Personal Facturación Inventari…" at bounding box center [246, 134] width 493 height 269
click at [249, 224] on li "28 Tarjeta de débito" at bounding box center [279, 228] width 130 height 9
type input "28"
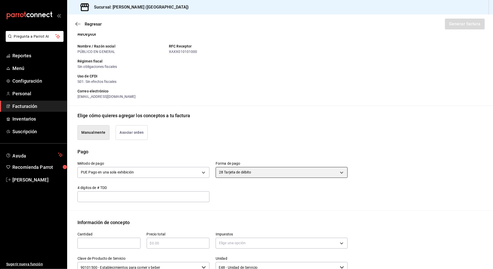
scroll to position [108, 0]
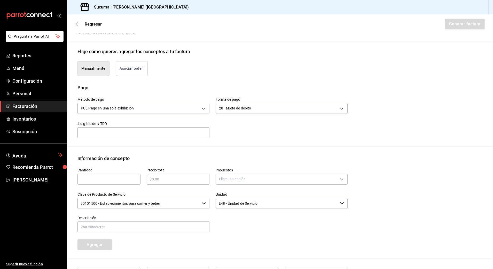
click at [122, 180] on input "text" at bounding box center [108, 179] width 63 height 6
type input "1"
type input "$11955.18"
click at [252, 182] on body "Pregunta a Parrot AI Reportes Menú Configuración Personal Facturación Inventari…" at bounding box center [246, 134] width 493 height 269
click at [239, 221] on li "IVA 16%" at bounding box center [279, 221] width 130 height 9
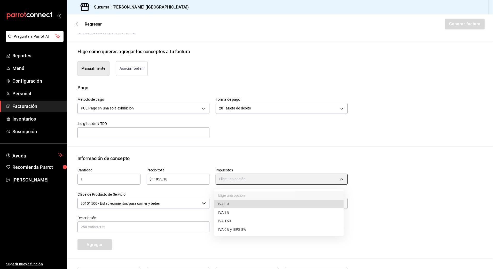
type input "IVA_16"
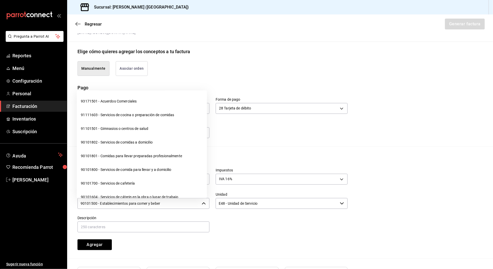
click at [166, 204] on input "90101500 - Establecimientos para comer y beber" at bounding box center [138, 203] width 122 height 11
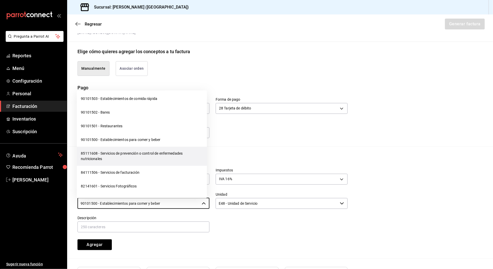
scroll to position [138, 0]
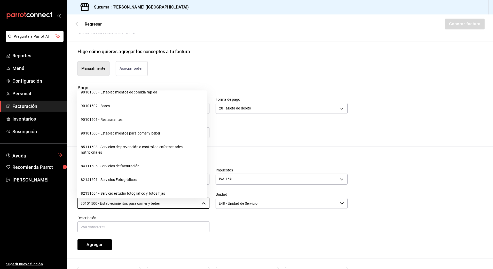
click at [115, 119] on li "90101501 - Restaurantes" at bounding box center [142, 120] width 130 height 14
type input "90101501 - Restaurantes"
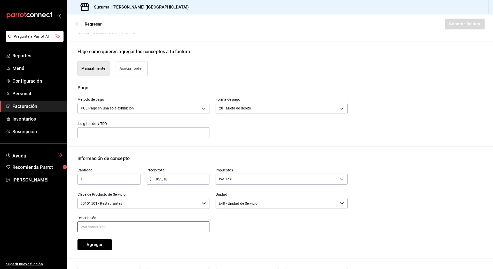
click at [125, 229] on input "text" at bounding box center [143, 226] width 132 height 11
paste input "CONSUMO DE ALIMENTOS Y BEBIDAS"
type input "CONSUMO DE ALIMENTOS Y BEBIDAS"
drag, startPoint x: 103, startPoint y: 246, endPoint x: 105, endPoint y: 233, distance: 13.2
click at [103, 245] on button "Agregar" at bounding box center [94, 244] width 34 height 11
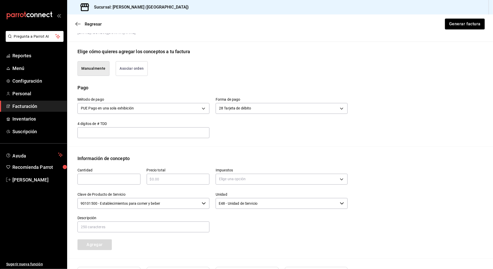
click at [100, 179] on input "text" at bounding box center [108, 179] width 63 height 6
type input "1"
type input "$6974"
click at [232, 183] on body "Pregunta a Parrot AI Reportes Menú Configuración Personal Facturación Inventari…" at bounding box center [246, 134] width 493 height 269
click at [231, 221] on span "IVA 16%" at bounding box center [224, 220] width 13 height 5
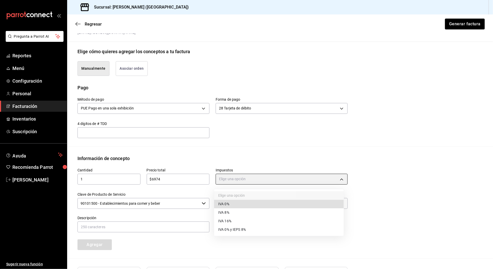
type input "IVA_16"
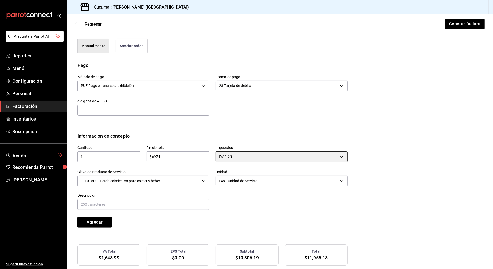
scroll to position [142, 0]
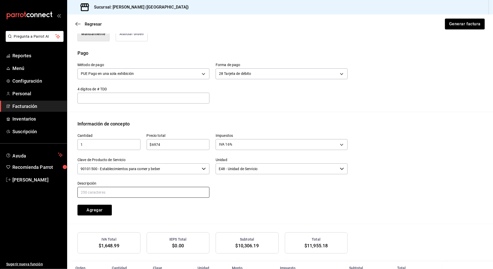
click at [140, 195] on input "text" at bounding box center [143, 192] width 132 height 11
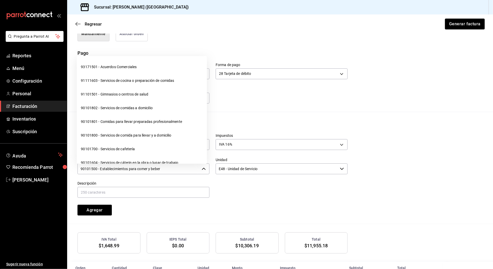
click at [165, 171] on input "90101500 - Establecimientos para comer y beber" at bounding box center [138, 168] width 122 height 11
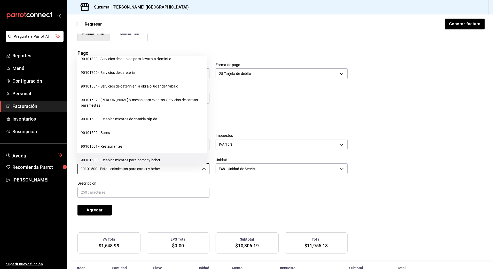
scroll to position [103, 0]
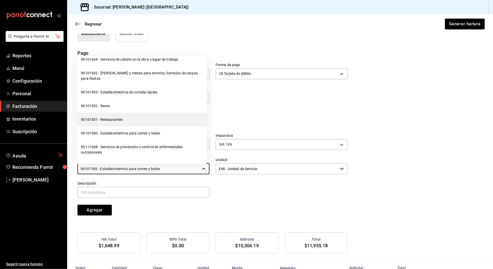
click at [125, 123] on li "90101501 - Restaurantes" at bounding box center [142, 120] width 130 height 14
type input "90101501 - Restaurantes"
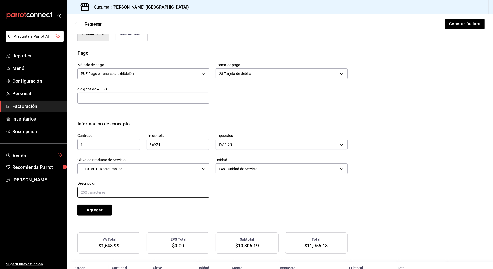
click at [132, 190] on input "text" at bounding box center [143, 192] width 132 height 11
paste input "CONSUMO DE ALIMENTOS Y BEBIDAS"
type input "CONSUMO DE ALIMENTOS Y BEBIDAS"
click at [107, 209] on button "Agregar" at bounding box center [94, 210] width 34 height 11
click at [109, 146] on input "text" at bounding box center [108, 144] width 63 height 6
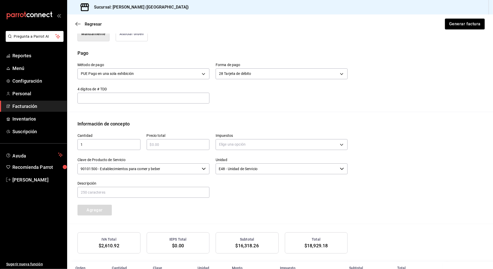
type input "1"
type input "$6974"
click at [260, 145] on body "Pregunta a Parrot AI Reportes Menú Configuración Personal Facturación Inventari…" at bounding box center [246, 134] width 493 height 269
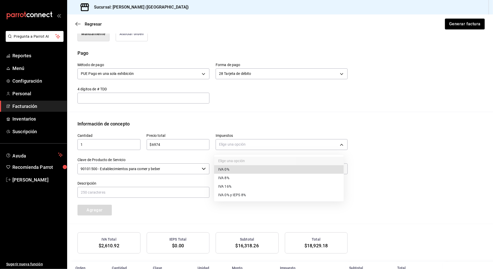
click at [233, 170] on li "IVA 0%" at bounding box center [279, 169] width 130 height 9
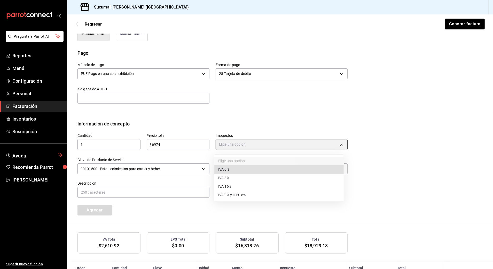
type input "IVA_0"
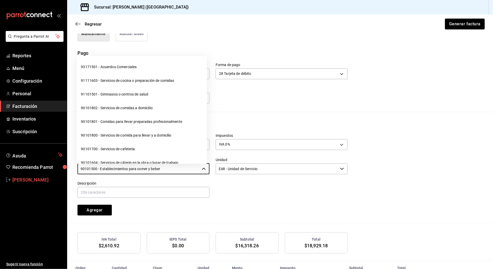
drag, startPoint x: 160, startPoint y: 168, endPoint x: 22, endPoint y: 179, distance: 138.4
click at [22, 179] on div "Pregunta a Parrot AI Reportes Menú Configuración Personal Facturación Inventari…" at bounding box center [246, 134] width 493 height 269
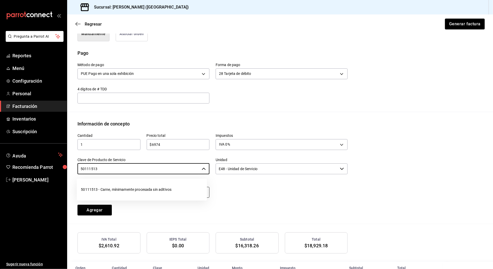
click at [101, 190] on li "50111513 - Carne, mínimamente procesada sin aditivos" at bounding box center [142, 190] width 130 height 14
type input "50111513 - Carne, mínimamente procesada sin aditivos"
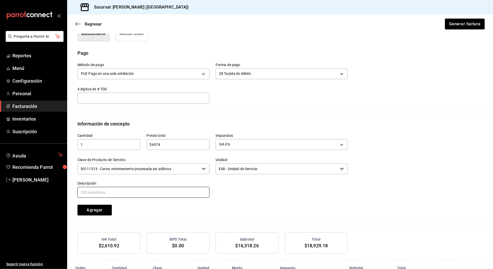
click at [106, 190] on input "text" at bounding box center [143, 192] width 132 height 11
paste input "CONSUMO DE ALIMENTOS Y BEBIDAS"
drag, startPoint x: 150, startPoint y: 191, endPoint x: 105, endPoint y: 191, distance: 44.6
click at [105, 191] on input "CONSUMO DE ALIMENTOS Y BEBIDAS" at bounding box center [143, 192] width 132 height 11
type input "CONSUMO [PERSON_NAME]"
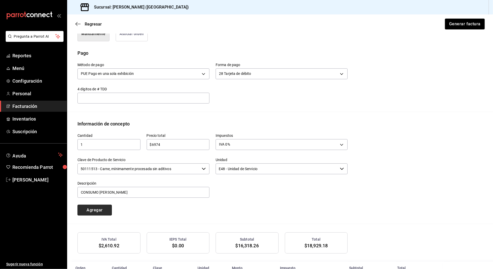
click at [106, 212] on button "Agregar" at bounding box center [94, 210] width 34 height 11
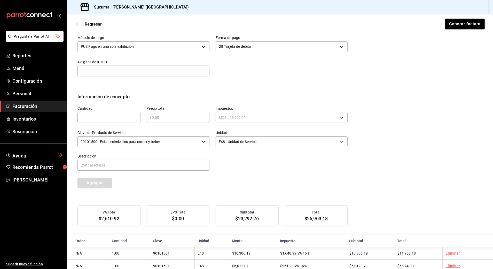
scroll to position [198, 0]
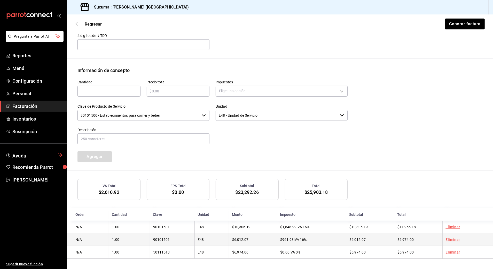
click at [450, 239] on link "Eliminar" at bounding box center [452, 239] width 14 height 4
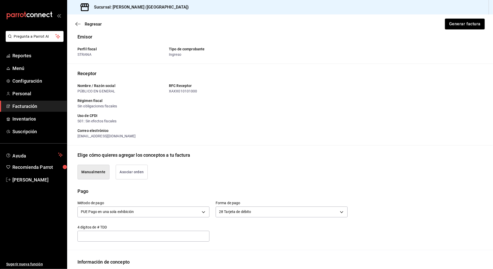
scroll to position [0, 0]
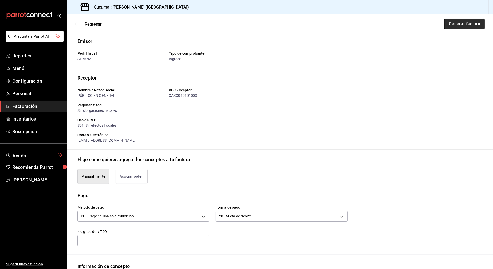
click at [459, 23] on button "Generar factura" at bounding box center [464, 24] width 40 height 11
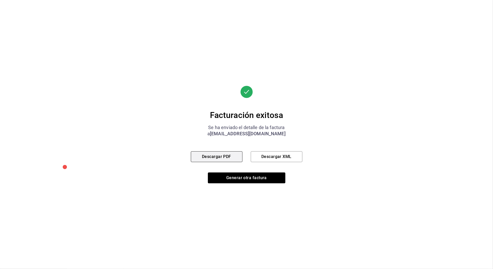
click at [229, 157] on button "Descargar PDF" at bounding box center [217, 156] width 52 height 11
click at [248, 178] on button "Generar otra factura" at bounding box center [246, 177] width 77 height 11
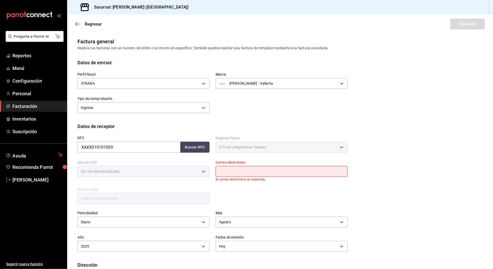
click at [198, 148] on button "Buscar RFC" at bounding box center [194, 147] width 29 height 11
type input "[EMAIL_ADDRESS][DOMAIN_NAME]"
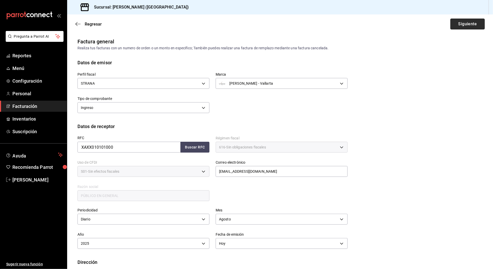
click at [456, 26] on button "Siguiente" at bounding box center [467, 24] width 34 height 11
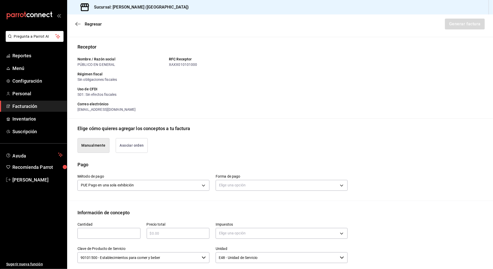
scroll to position [103, 0]
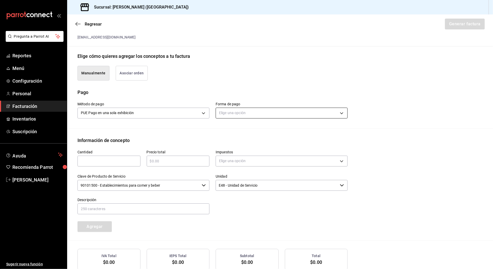
click at [245, 111] on body "Pregunta a Parrot AI Reportes Menú Configuración Personal Facturación Inventari…" at bounding box center [246, 134] width 493 height 269
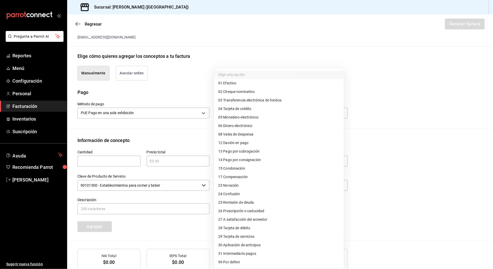
click at [247, 107] on span "04 Tarjeta de crédito" at bounding box center [234, 108] width 33 height 5
type input "04"
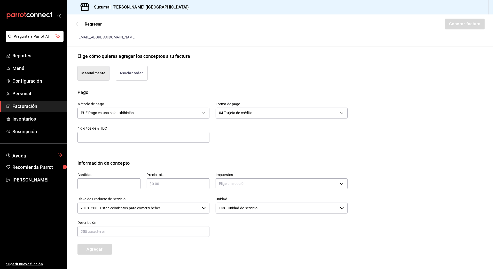
click at [99, 187] on input "text" at bounding box center [108, 184] width 63 height 6
type input "1"
type input "$78917.52"
click at [205, 187] on input "$78917.52" at bounding box center [178, 184] width 63 height 6
click at [220, 185] on body "Pregunta a Parrot AI Reportes Menú Configuración Personal Facturación Inventari…" at bounding box center [246, 134] width 493 height 269
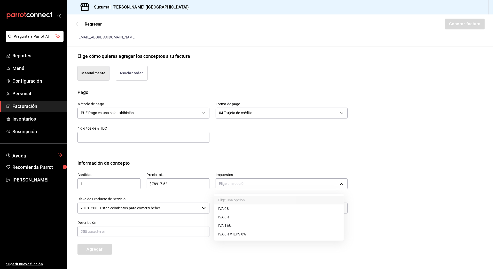
click at [240, 227] on li "IVA 16%" at bounding box center [279, 225] width 130 height 9
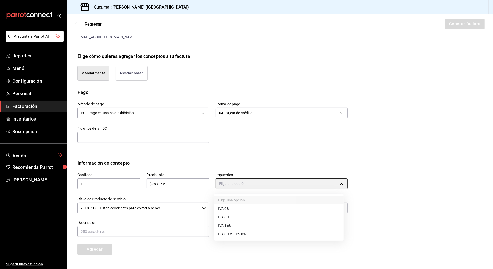
type input "IVA_16"
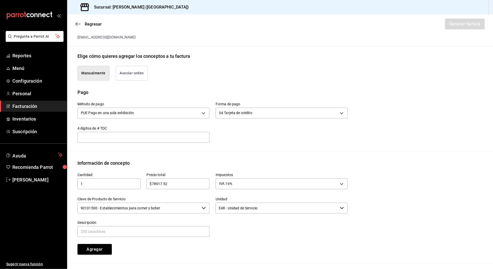
click at [146, 205] on input "90101500 - Establecimientos para comer y beber" at bounding box center [138, 208] width 122 height 11
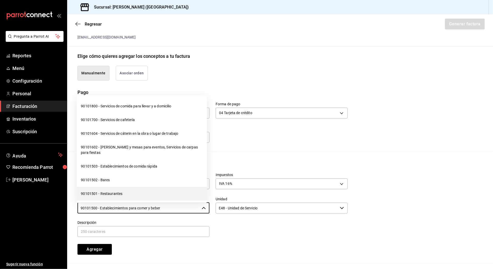
scroll to position [69, 0]
click at [119, 194] on li "90101501 - Restaurantes" at bounding box center [142, 194] width 130 height 14
type input "90101501 - Restaurantes"
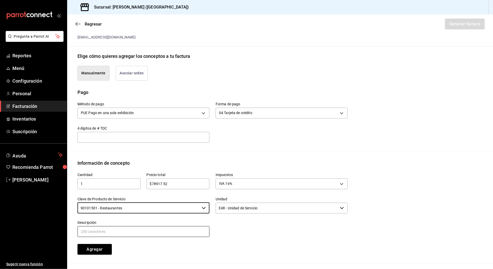
click at [115, 233] on input "text" at bounding box center [143, 231] width 132 height 11
paste input "CONSUMO DE ALIMENTOS Y BEBIDAS"
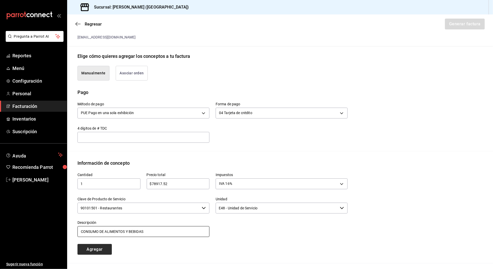
type input "CONSUMO DE ALIMENTOS Y BEBIDAS"
click at [100, 250] on button "Agregar" at bounding box center [94, 249] width 34 height 11
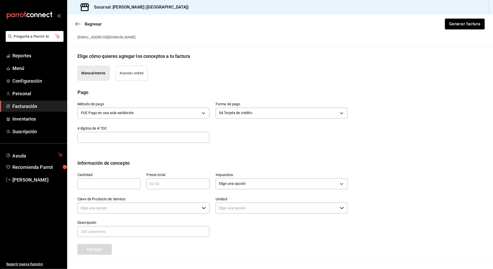
type input "90101500 - Establecimientos para comer y beber"
type input "E48 - Unidad de Servicio"
click at [106, 182] on input "text" at bounding box center [108, 184] width 63 height 6
type input "1"
type input "$61166"
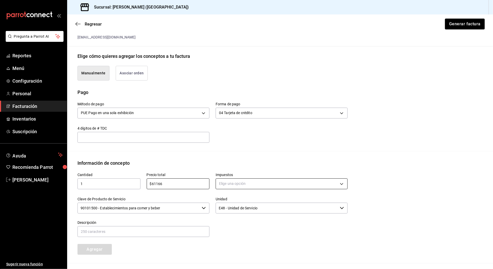
click at [241, 186] on body "Pregunta a Parrot AI Reportes Menú Configuración Personal Facturación Inventari…" at bounding box center [246, 134] width 493 height 269
click at [236, 209] on li "IVA 0%" at bounding box center [279, 208] width 130 height 9
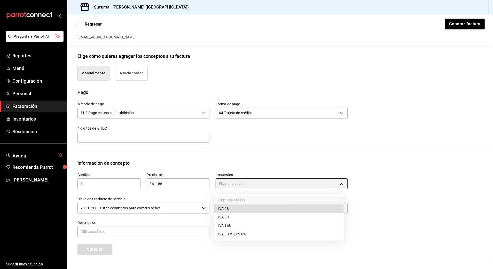
type input "IVA_0"
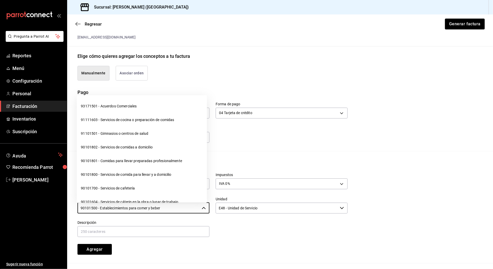
drag, startPoint x: 175, startPoint y: 210, endPoint x: 13, endPoint y: 210, distance: 162.3
click at [13, 210] on div "Pregunta a Parrot AI Reportes Menú Configuración Personal Facturación Inventari…" at bounding box center [246, 134] width 493 height 269
click at [232, 140] on div "Método de pago PUE Pago en una sola exhibición PUE Forma de pago 04 Tarjeta de …" at bounding box center [209, 119] width 276 height 47
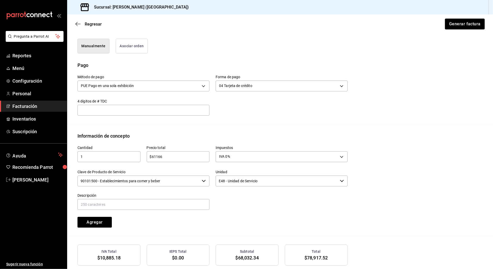
scroll to position [172, 0]
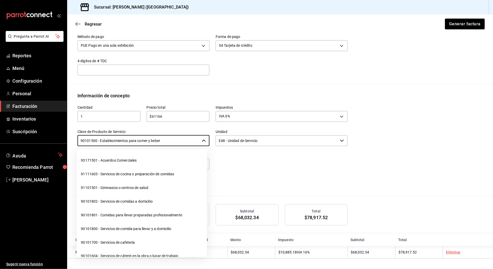
drag, startPoint x: 163, startPoint y: 137, endPoint x: -2, endPoint y: 138, distance: 164.9
click at [0, 138] on html "Pregunta a Parrot AI Reportes Menú Configuración Personal Facturación Inventari…" at bounding box center [246, 134] width 493 height 269
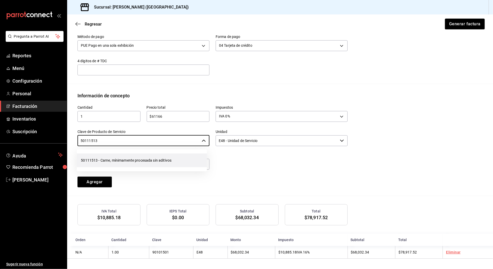
click at [98, 158] on li "50111513 - Carne, mínimamente procesada sin aditivos" at bounding box center [142, 161] width 130 height 14
type input "50111513 - Carne, mínimamente procesada sin aditivos"
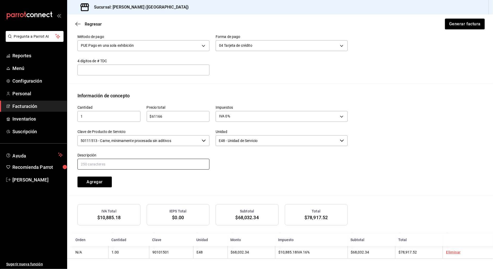
click at [100, 164] on input "text" at bounding box center [143, 164] width 132 height 11
paste input "CONSUMO DE ALIMENTOS Y BEBIDAS"
drag, startPoint x: 166, startPoint y: 163, endPoint x: 105, endPoint y: 161, distance: 61.7
click at [105, 161] on input "CONSUMO DE ALIMENTOS Y BEBIDAS" at bounding box center [143, 164] width 132 height 11
type input "CONSUMO [PERSON_NAME]"
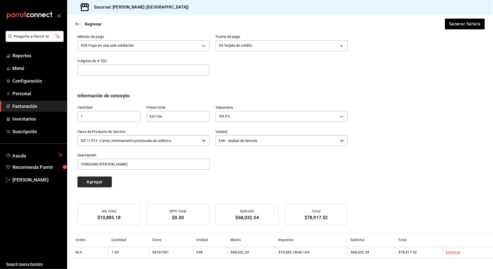
click at [103, 179] on button "Agregar" at bounding box center [94, 181] width 34 height 11
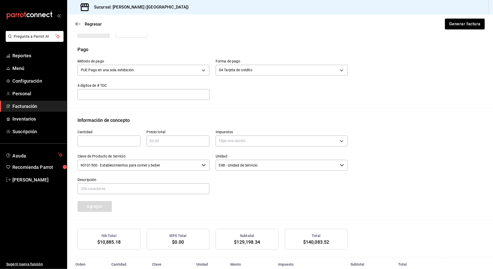
scroll to position [185, 0]
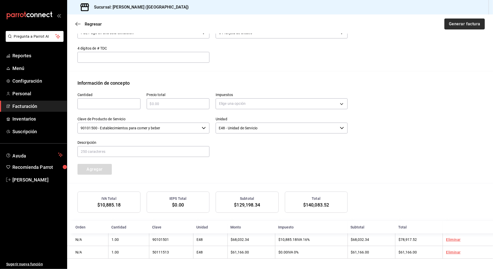
click at [452, 23] on button "Generar factura" at bounding box center [464, 24] width 40 height 11
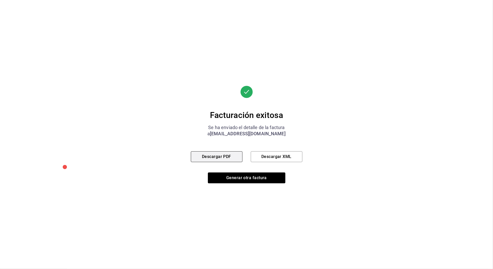
click at [232, 159] on button "Descargar PDF" at bounding box center [217, 156] width 52 height 11
click at [238, 174] on button "Generar otra factura" at bounding box center [246, 177] width 77 height 11
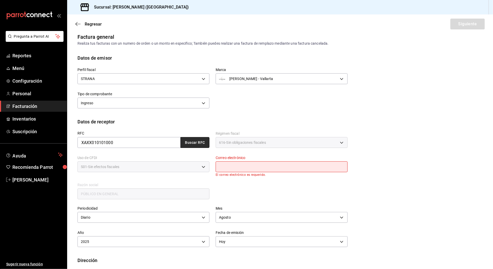
click at [206, 144] on button "Buscar RFC" at bounding box center [194, 142] width 29 height 11
type input "[EMAIL_ADDRESS][DOMAIN_NAME]"
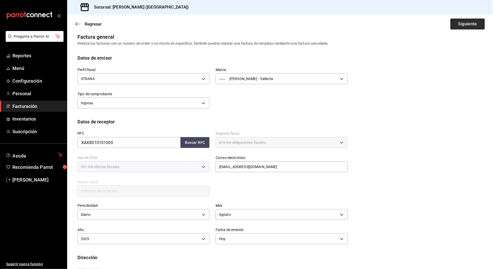
click at [466, 23] on button "Siguiente" at bounding box center [467, 24] width 34 height 11
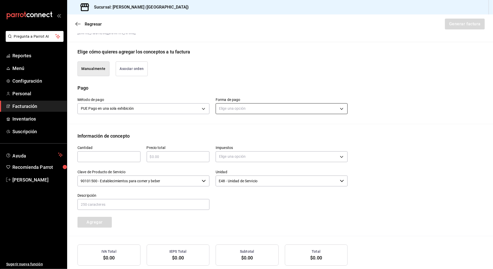
scroll to position [108, 0]
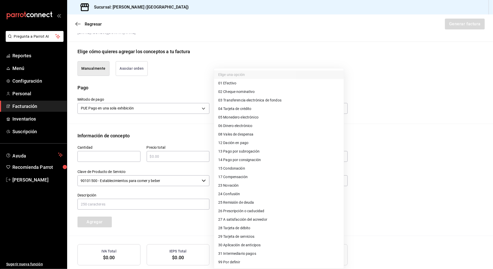
drag, startPoint x: 240, startPoint y: 109, endPoint x: 248, endPoint y: 135, distance: 27.8
click at [241, 109] on body "Pregunta a Parrot AI Reportes Menú Configuración Personal Facturación Inventari…" at bounding box center [246, 134] width 493 height 269
click at [250, 230] on span "28 Tarjeta de débito" at bounding box center [234, 227] width 32 height 5
type input "28"
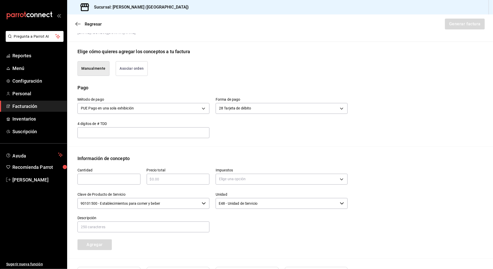
click at [112, 179] on input "text" at bounding box center [108, 179] width 63 height 6
type input "1"
type input "$37144"
click at [229, 178] on body "Pregunta a Parrot AI Reportes Menú Configuración Personal Facturación Inventari…" at bounding box center [246, 134] width 493 height 269
click at [235, 222] on li "IVA 16%" at bounding box center [279, 221] width 130 height 9
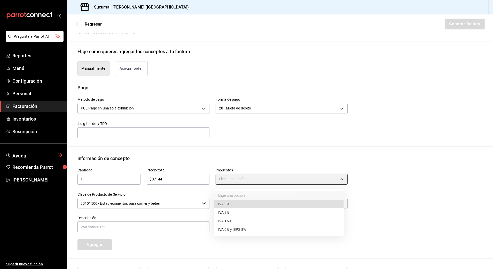
type input "IVA_16"
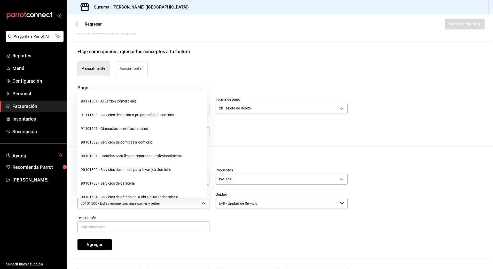
click at [172, 204] on input "90101500 - Establecimientos para comer y beber" at bounding box center [138, 203] width 122 height 11
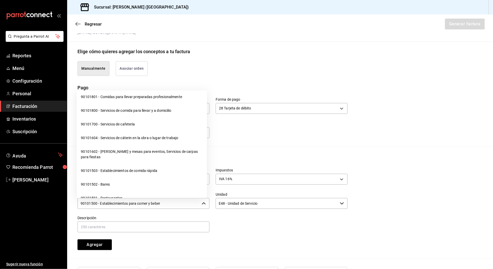
scroll to position [69, 0]
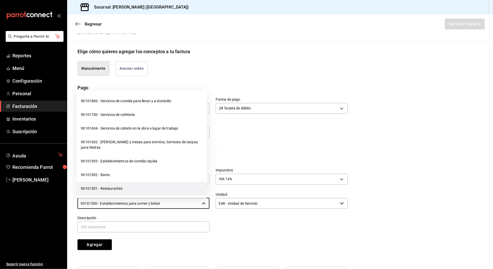
click at [126, 189] on li "90101501 - Restaurantes" at bounding box center [142, 189] width 130 height 14
type input "90101501 - Restaurantes"
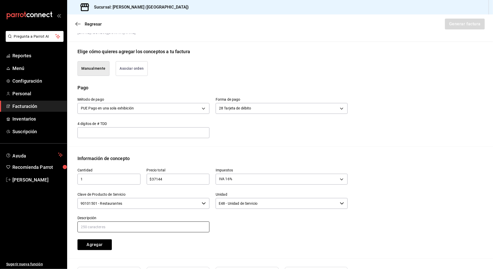
click at [123, 227] on input "text" at bounding box center [143, 226] width 132 height 11
paste input "CONSUMO DE ALIMENTOS Y BEBIDAS"
type input "CONSUMO DE ALIMENTOS Y BEBIDAS"
click at [109, 245] on button "Agregar" at bounding box center [94, 244] width 34 height 11
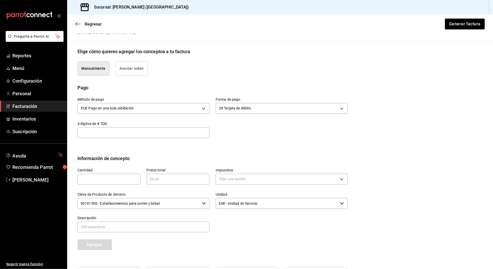
click at [112, 183] on div "​" at bounding box center [108, 179] width 63 height 11
type input "1"
type input "$28564"
click at [267, 180] on body "Pregunta a Parrot AI Reportes Menú Configuración Personal Facturación Inventari…" at bounding box center [246, 134] width 493 height 269
click at [231, 207] on li "IVA 0%" at bounding box center [279, 204] width 130 height 9
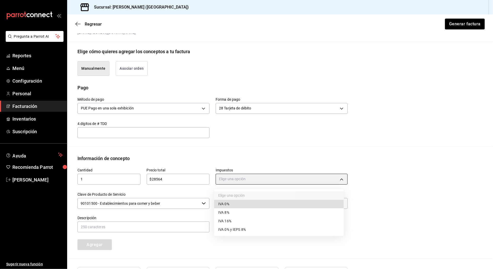
type input "IVA_0"
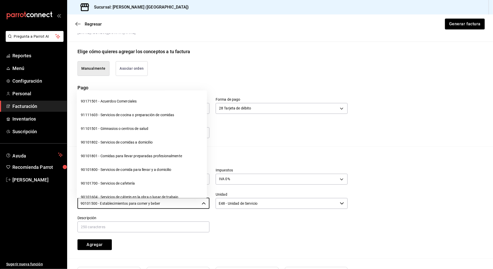
drag, startPoint x: 164, startPoint y: 207, endPoint x: -2, endPoint y: 207, distance: 165.1
click at [0, 207] on html "Pregunta a Parrot AI Reportes Menú Configuración Personal Facturación Inventari…" at bounding box center [246, 134] width 493 height 269
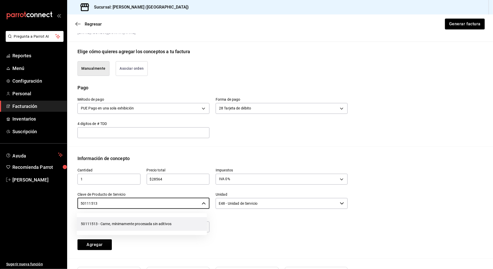
click at [116, 226] on li "50111513 - Carne, mínimamente procesada sin aditivos" at bounding box center [142, 224] width 130 height 14
type input "50111513 - Carne, mínimamente procesada sin aditivos"
click at [99, 227] on input "text" at bounding box center [143, 226] width 132 height 11
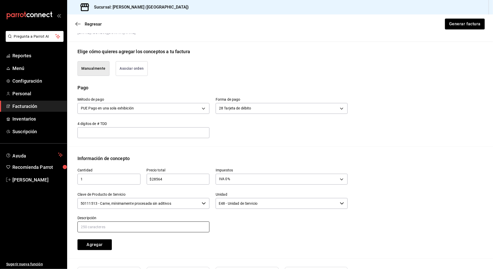
paste input "CONSUMO DE ALIMENTOS Y BEBIDAS"
drag, startPoint x: 112, startPoint y: 230, endPoint x: 105, endPoint y: 227, distance: 7.8
click at [105, 227] on input "CONSUMO DE ALIMENTOS Y BEBIDAS" at bounding box center [143, 226] width 132 height 11
type input "CONSUMO [PERSON_NAME]"
click at [103, 242] on button "Agregar" at bounding box center [94, 244] width 34 height 11
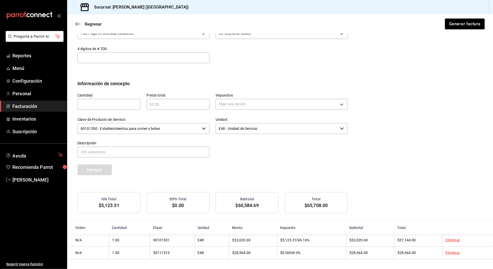
scroll to position [185, 0]
click at [459, 25] on button "Generar factura" at bounding box center [464, 24] width 40 height 11
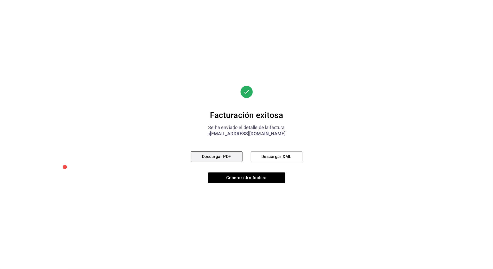
click at [226, 156] on button "Descargar PDF" at bounding box center [217, 156] width 52 height 11
click at [270, 176] on button "Generar otra factura" at bounding box center [246, 177] width 77 height 11
